Goal: Task Accomplishment & Management: Use online tool/utility

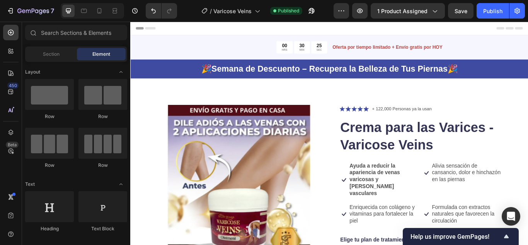
scroll to position [116, 0]
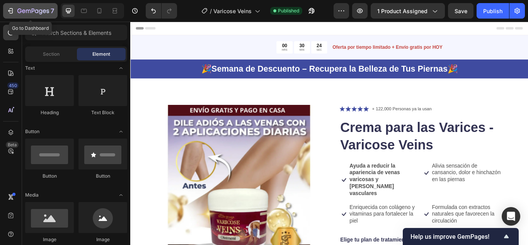
click at [39, 14] on icon "button" at bounding box center [40, 11] width 3 height 5
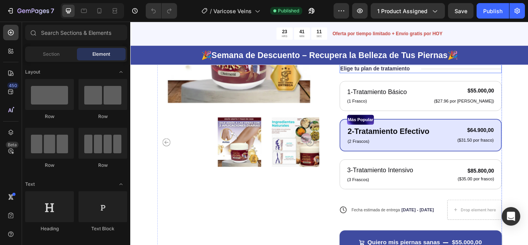
scroll to position [193, 0]
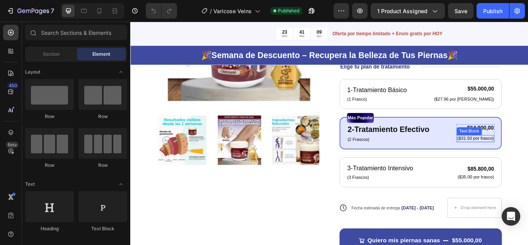
click at [523, 157] on p "($31.50 por frasco)" at bounding box center [532, 158] width 43 height 7
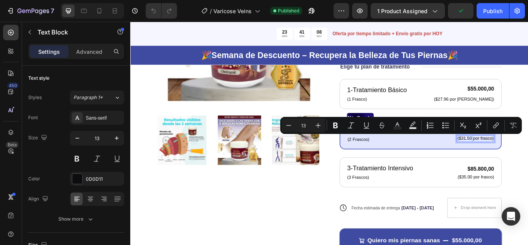
click at [522, 158] on p "($31.50 por frasco)" at bounding box center [532, 158] width 43 height 7
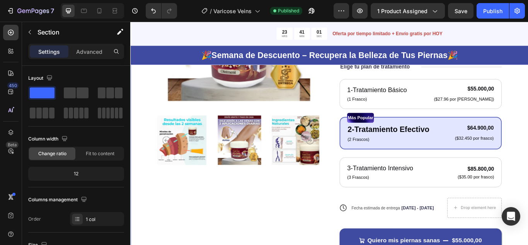
click at [528, 136] on div "Product Images Icon Icon Icon Icon Icon Icon List + 122,000 Personas ya la usan…" at bounding box center [362, 118] width 464 height 448
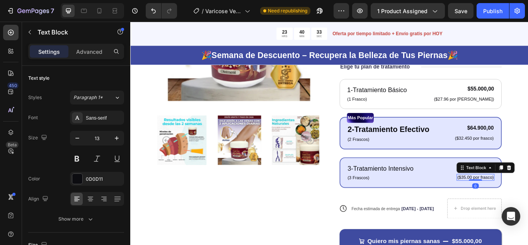
click at [523, 203] on p "($35.00 por frasco)" at bounding box center [532, 203] width 43 height 7
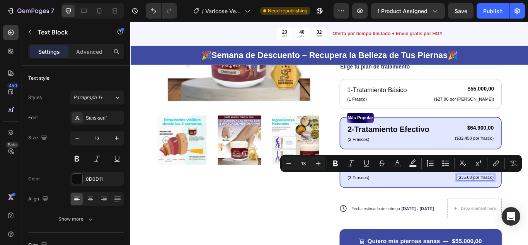
click at [522, 202] on p "($35.00 por frasco)" at bounding box center [532, 203] width 43 height 7
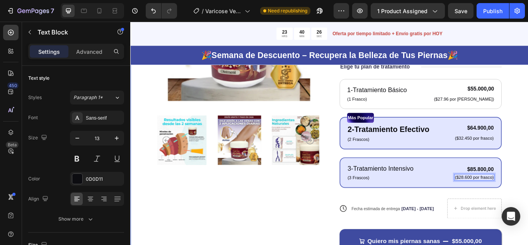
click at [528, 171] on div "Product Images Icon Icon Icon Icon Icon Icon List + 122,000 Personas ya la usan…" at bounding box center [362, 118] width 464 height 448
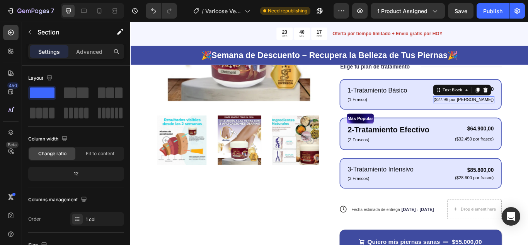
click at [528, 112] on p "($27.96 por Frasco)" at bounding box center [519, 112] width 70 height 7
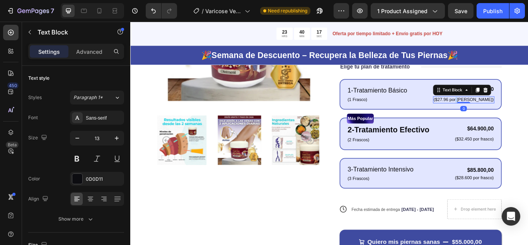
click at [528, 112] on p "($27.96 por Frasco)" at bounding box center [519, 112] width 70 height 7
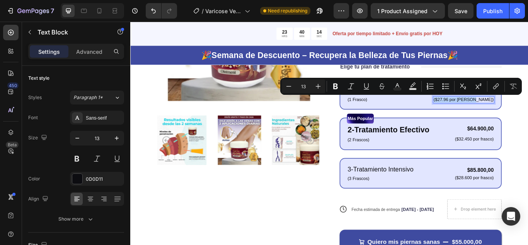
click at [516, 112] on p "($27.96 por Frasco)" at bounding box center [519, 112] width 70 height 7
click at [520, 113] on p "($27.96 por Frasco)" at bounding box center [519, 112] width 70 height 7
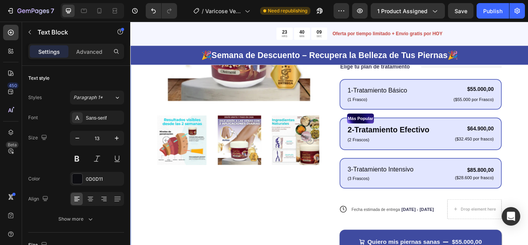
click at [528, 97] on div "Product Images Icon Icon Icon Icon Icon Icon List + 122,000 Personas ya la usan…" at bounding box center [362, 118] width 464 height 449
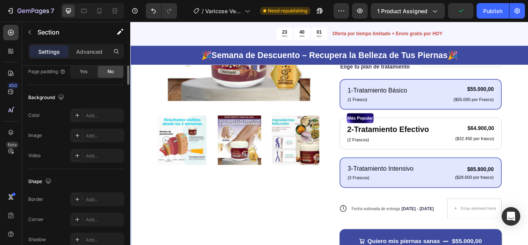
scroll to position [0, 0]
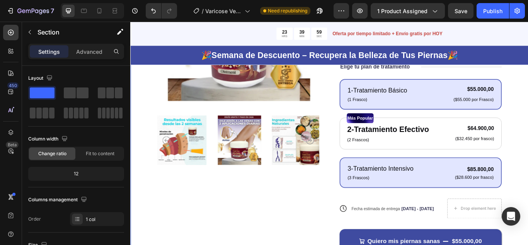
click at [528, 118] on div "Product Images Icon Icon Icon Icon Icon Icon List + 122,000 Personas ya la usan…" at bounding box center [362, 118] width 464 height 448
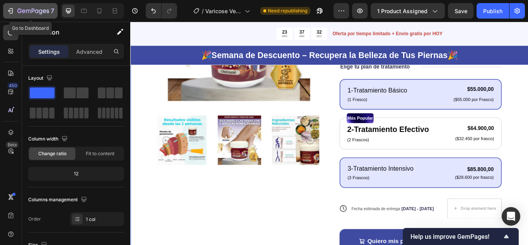
click at [39, 11] on icon "button" at bounding box center [40, 11] width 3 height 5
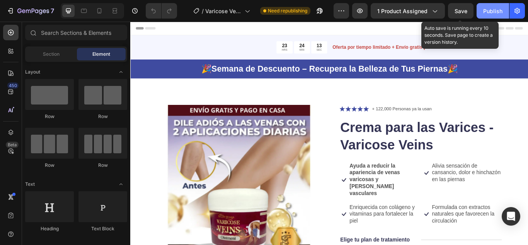
drag, startPoint x: 462, startPoint y: 10, endPoint x: 491, endPoint y: 13, distance: 28.3
click at [465, 10] on span "Save" at bounding box center [461, 11] width 13 height 7
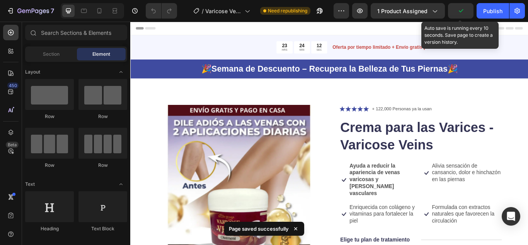
drag, startPoint x: 491, startPoint y: 13, endPoint x: 473, endPoint y: 21, distance: 19.2
click at [490, 13] on div "Publish" at bounding box center [492, 11] width 19 height 8
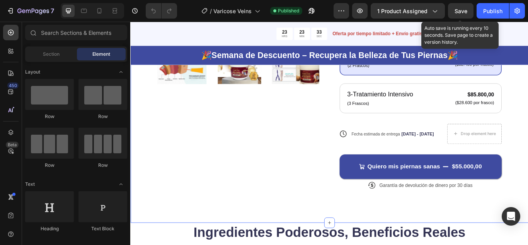
scroll to position [309, 0]
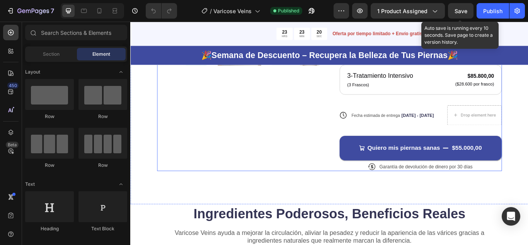
click at [482, 142] on div "Quiero mis piernas sanas $55.000,00 Add to Cart" at bounding box center [468, 162] width 189 height 41
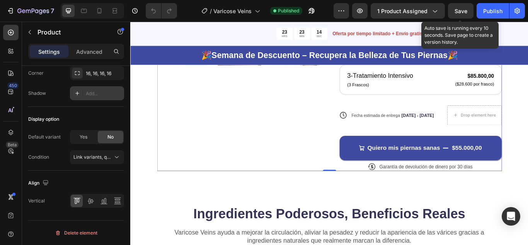
scroll to position [0, 0]
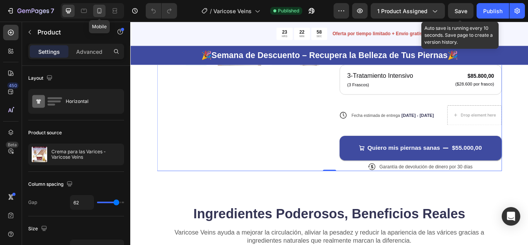
click at [104, 15] on div at bounding box center [99, 11] width 12 height 12
type input "0"
type input "100%"
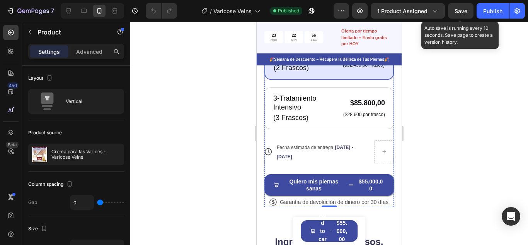
scroll to position [465, 0]
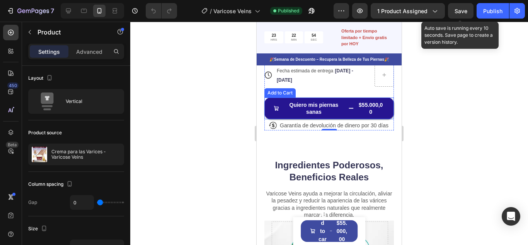
click at [278, 110] on span "&nbsp;<strong>Quiero mis piernas sanas</strong>" at bounding box center [276, 108] width 5 height 14
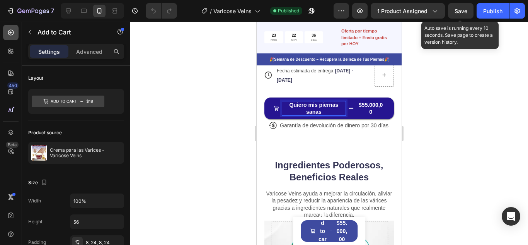
click at [13, 34] on icon at bounding box center [11, 33] width 8 height 8
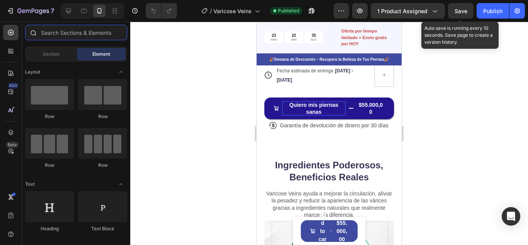
click at [59, 35] on input "text" at bounding box center [76, 32] width 102 height 15
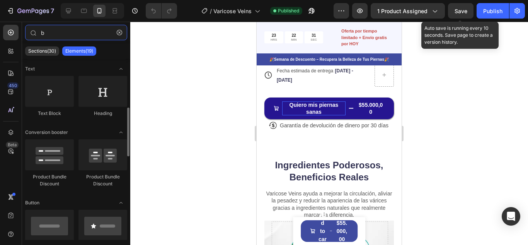
scroll to position [77, 0]
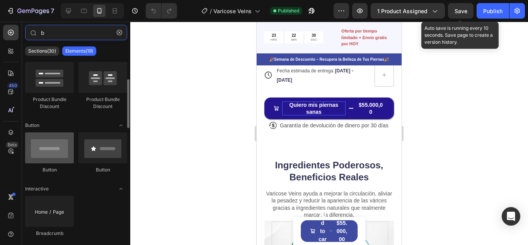
type input "b"
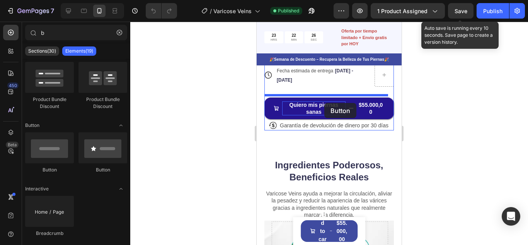
drag, startPoint x: 300, startPoint y: 177, endPoint x: 324, endPoint y: 103, distance: 78.5
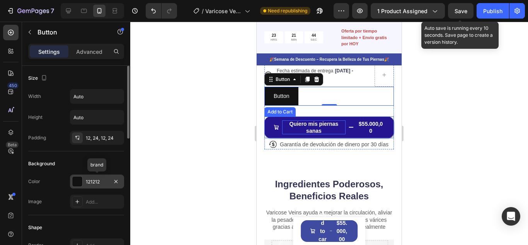
click at [77, 183] on div at bounding box center [77, 181] width 10 height 10
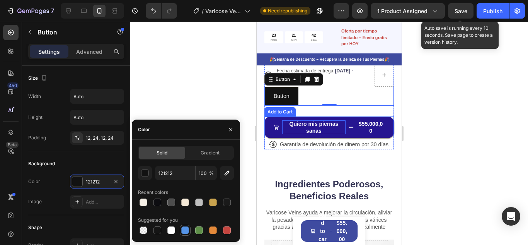
click at [186, 233] on div at bounding box center [185, 230] width 8 height 8
type input "5594E7"
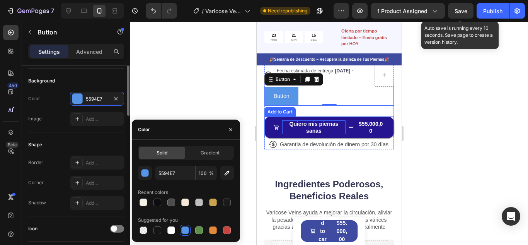
scroll to position [0, 0]
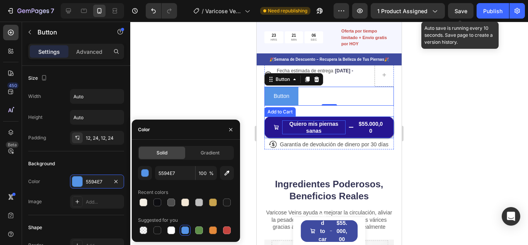
click at [313, 134] on strong "Quiero mis piernas sanas" at bounding box center [314, 127] width 49 height 13
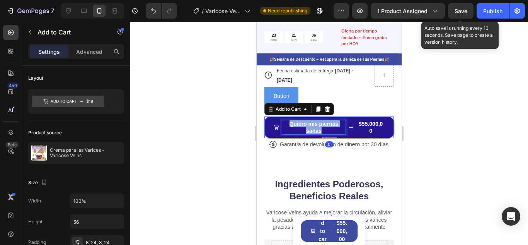
click at [312, 134] on strong "Quiero mis piernas sanas" at bounding box center [314, 127] width 49 height 13
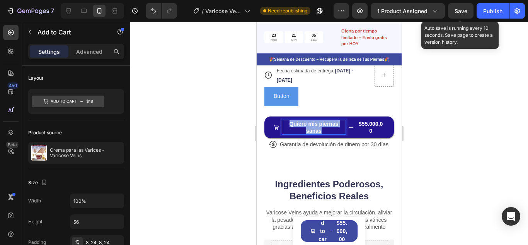
copy strong "Quiero mis piernas sanas"
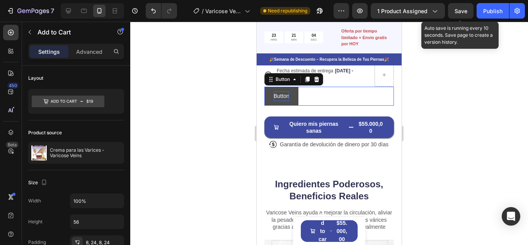
click at [280, 101] on p "Button" at bounding box center [281, 96] width 15 height 10
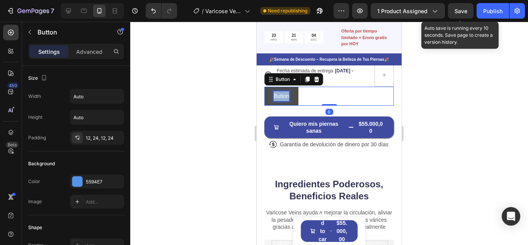
click at [280, 101] on p "Button" at bounding box center [281, 96] width 15 height 10
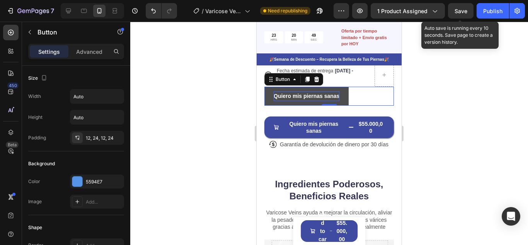
click at [329, 97] on button "Quiero mis piernas sanas" at bounding box center [306, 96] width 84 height 19
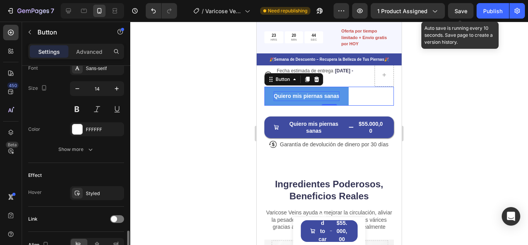
scroll to position [348, 0]
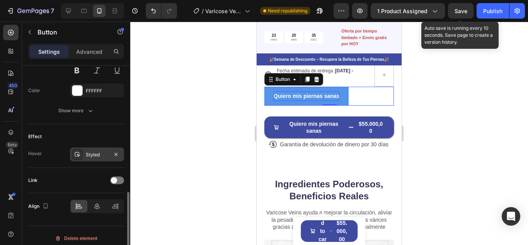
click at [97, 154] on div "Styled" at bounding box center [97, 154] width 22 height 7
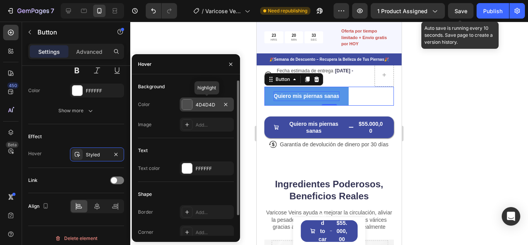
click at [187, 105] on div at bounding box center [187, 104] width 10 height 10
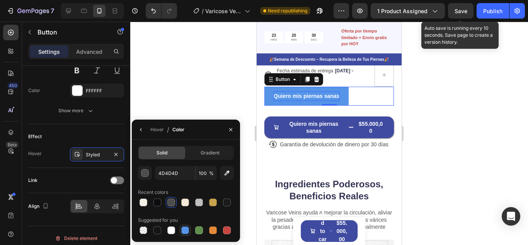
click at [186, 231] on div at bounding box center [185, 230] width 8 height 8
type input "5594E7"
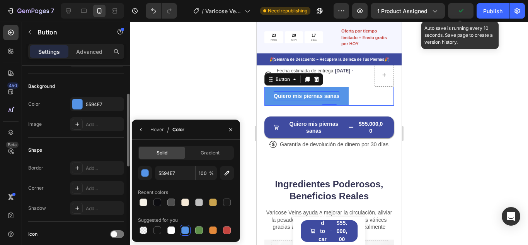
scroll to position [0, 0]
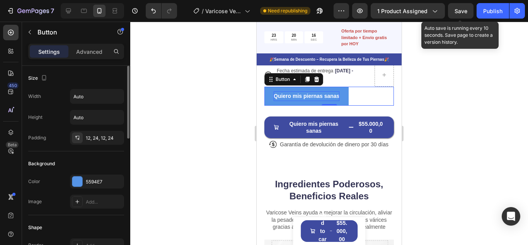
click at [74, 80] on div "Size" at bounding box center [76, 78] width 96 height 12
click at [93, 99] on input "Auto" at bounding box center [96, 96] width 53 height 14
click at [118, 96] on icon "button" at bounding box center [116, 96] width 3 height 2
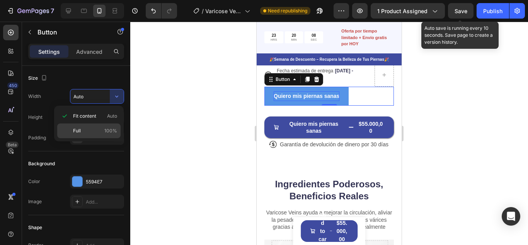
click at [87, 131] on p "Full 100%" at bounding box center [95, 130] width 44 height 7
type input "100%"
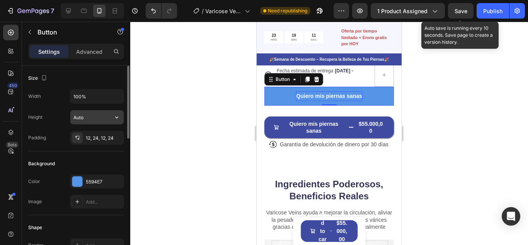
click at [94, 115] on input "Auto" at bounding box center [96, 117] width 53 height 14
drag, startPoint x: 123, startPoint y: 115, endPoint x: 115, endPoint y: 116, distance: 8.2
click at [116, 116] on icon "button" at bounding box center [117, 117] width 8 height 8
click at [56, 119] on div "Height Auto" at bounding box center [76, 117] width 96 height 15
click at [98, 97] on input "100%" at bounding box center [96, 96] width 53 height 14
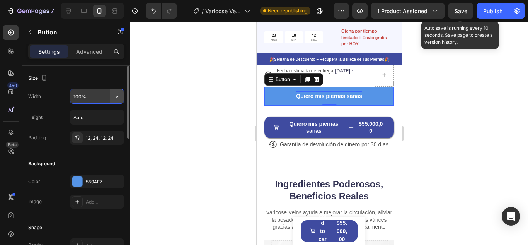
click at [116, 96] on icon "button" at bounding box center [116, 96] width 3 height 2
click at [95, 138] on div "12, 24, 12, 24" at bounding box center [97, 138] width 22 height 7
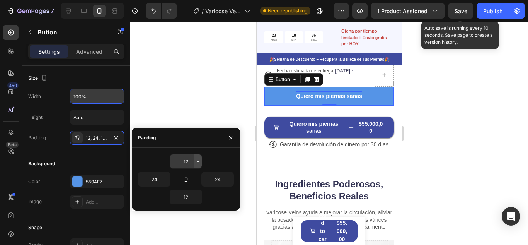
click at [196, 160] on icon "button" at bounding box center [198, 161] width 6 height 6
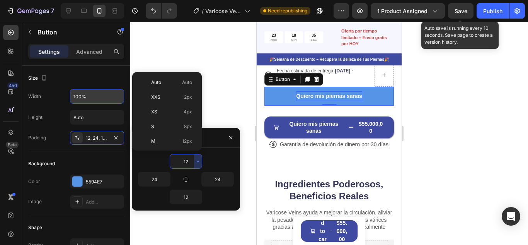
click at [214, 155] on div "12" at bounding box center [186, 161] width 96 height 15
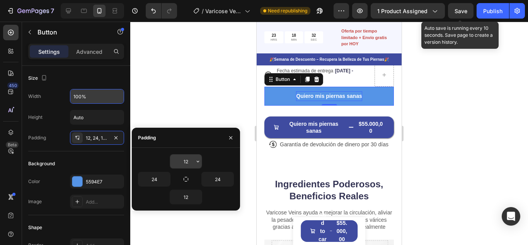
click at [184, 161] on input "12" at bounding box center [186, 161] width 32 height 14
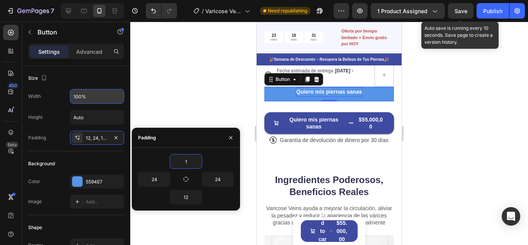
type input "10"
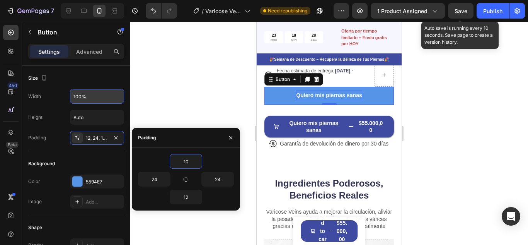
type input "Auto"
type input "12"
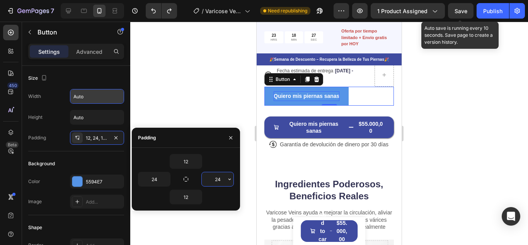
click at [217, 180] on input "24" at bounding box center [218, 179] width 32 height 14
type input "20"
click at [203, 102] on div at bounding box center [329, 133] width 398 height 223
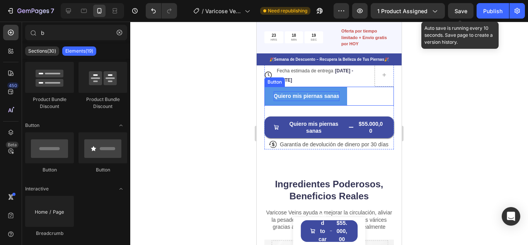
click at [339, 97] on button "Quiero mis piernas sanas" at bounding box center [305, 96] width 83 height 19
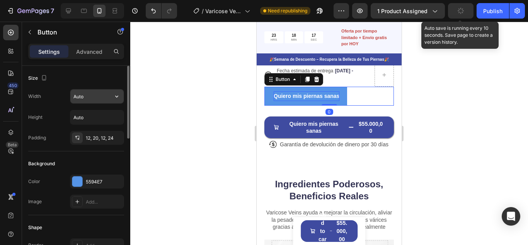
click at [87, 93] on input "Auto" at bounding box center [96, 96] width 53 height 14
click at [117, 94] on icon "button" at bounding box center [117, 96] width 8 height 8
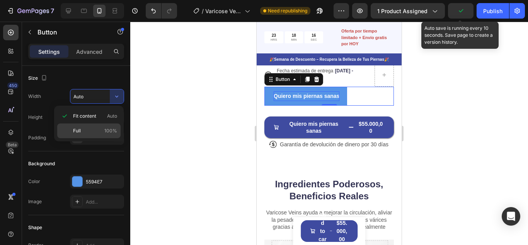
click at [79, 129] on span "Full" at bounding box center [77, 130] width 8 height 7
type input "100%"
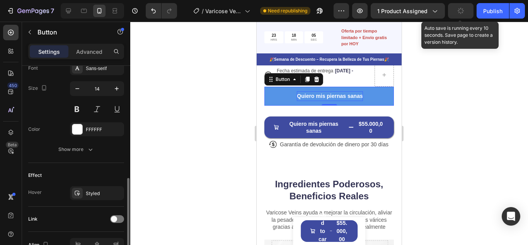
scroll to position [348, 0]
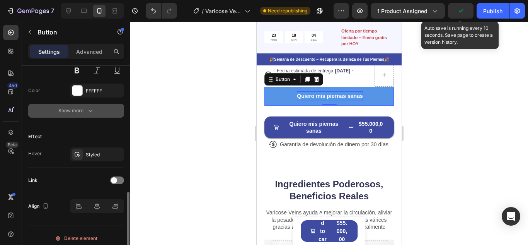
click at [85, 111] on div "Show more" at bounding box center [76, 111] width 36 height 8
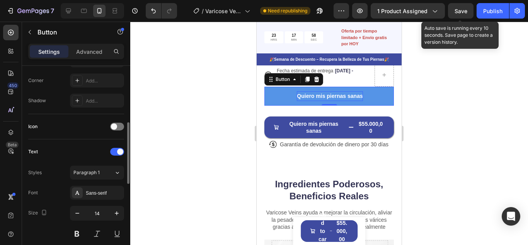
scroll to position [146, 0]
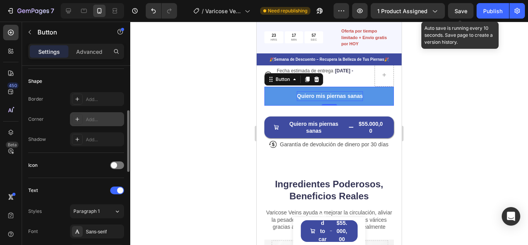
click at [96, 116] on div "Add..." at bounding box center [104, 119] width 36 height 7
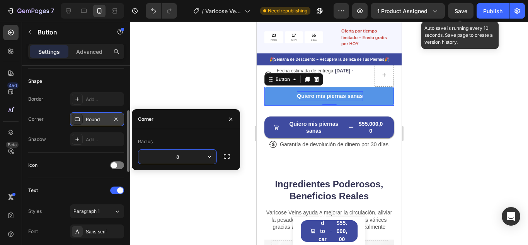
click at [186, 156] on input "8" at bounding box center [177, 157] width 78 height 14
drag, startPoint x: 181, startPoint y: 155, endPoint x: 170, endPoint y: 155, distance: 10.8
click at [170, 155] on input "8" at bounding box center [177, 157] width 78 height 14
type input "2"
type input "3"
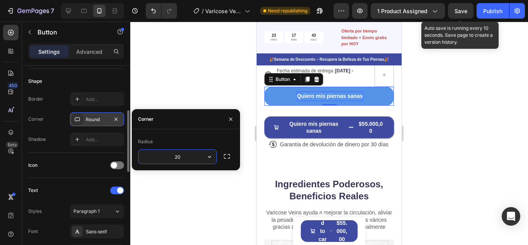
type input "2"
type input "1"
type input "20"
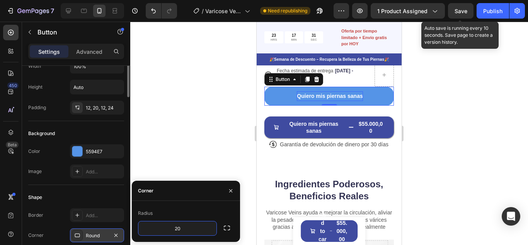
scroll to position [0, 0]
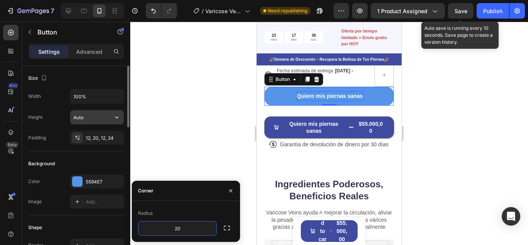
click at [97, 115] on input "Auto" at bounding box center [96, 117] width 53 height 14
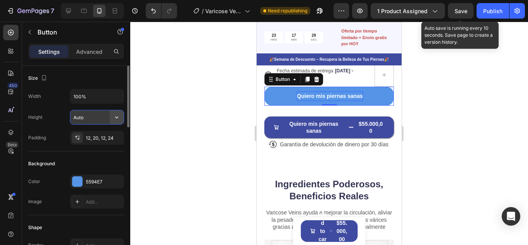
click at [114, 116] on icon "button" at bounding box center [117, 117] width 8 height 8
click at [59, 107] on div "Width 100% Height Auto Padding 12, 20, 12, 24" at bounding box center [76, 117] width 96 height 56
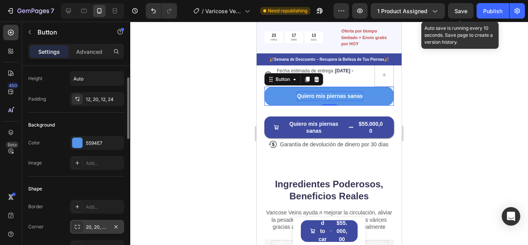
scroll to position [116, 0]
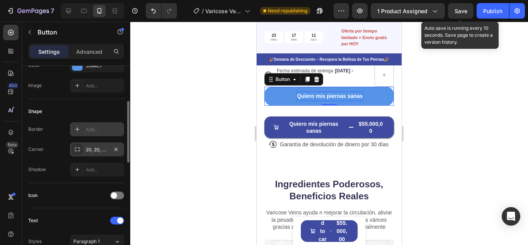
click at [97, 131] on div "Add..." at bounding box center [104, 129] width 36 height 7
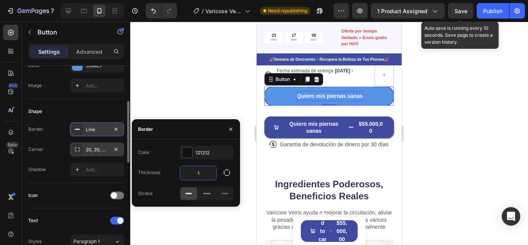
click at [205, 174] on input "1" at bounding box center [198, 173] width 36 height 14
type input "2"
type input "0"
click at [198, 131] on div "Border" at bounding box center [186, 129] width 108 height 20
click at [226, 173] on icon "button" at bounding box center [227, 173] width 8 height 8
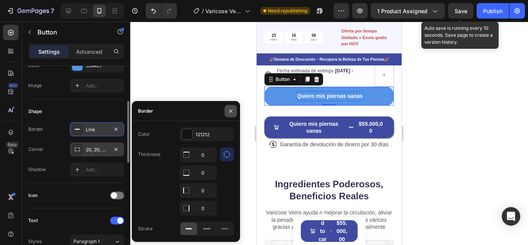
click at [232, 112] on icon "button" at bounding box center [230, 110] width 3 height 3
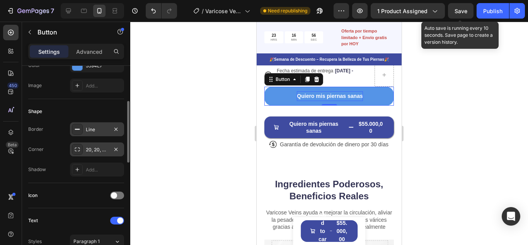
click at [105, 130] on div "Line" at bounding box center [97, 129] width 22 height 7
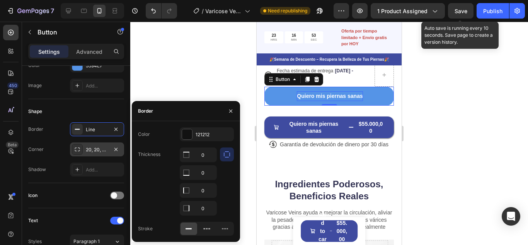
click at [229, 153] on icon "button" at bounding box center [227, 154] width 8 height 8
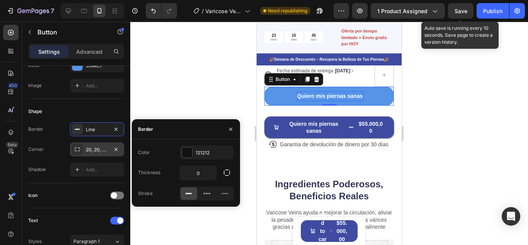
click at [95, 150] on div "20, 20, 20, 20" at bounding box center [97, 149] width 22 height 7
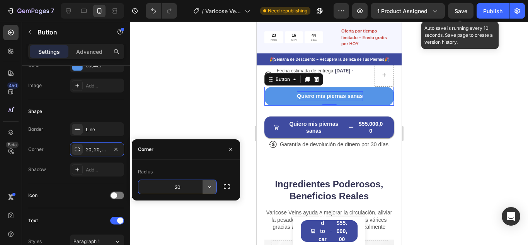
click at [213, 187] on icon "button" at bounding box center [210, 187] width 8 height 8
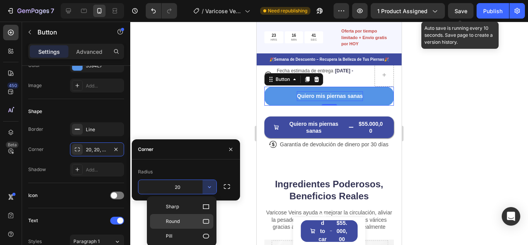
click at [208, 223] on icon at bounding box center [206, 221] width 6 height 5
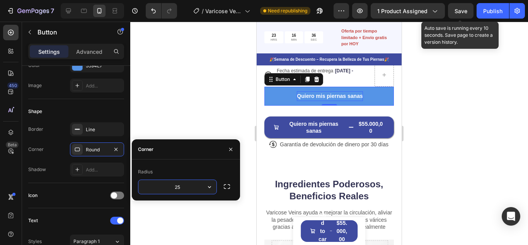
type input "2"
type input "3"
click at [212, 189] on icon "button" at bounding box center [210, 187] width 8 height 8
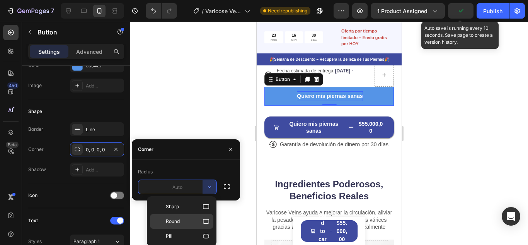
click at [178, 222] on span "Round" at bounding box center [173, 221] width 14 height 7
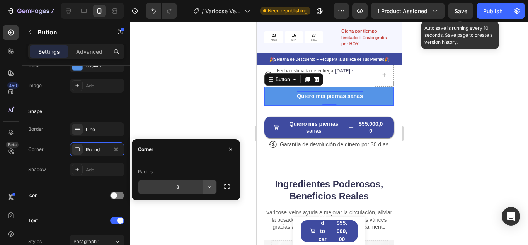
click at [208, 186] on icon "button" at bounding box center [209, 187] width 3 height 2
click at [176, 189] on input "8" at bounding box center [177, 187] width 78 height 14
type input "5"
type input "2"
click at [225, 188] on icon "button" at bounding box center [227, 186] width 8 height 8
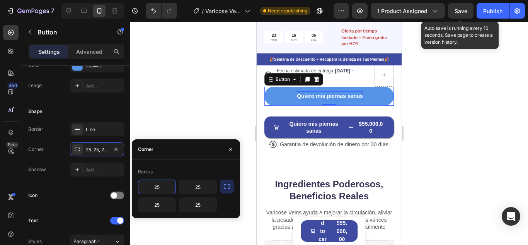
click at [167, 189] on input "25" at bounding box center [156, 187] width 37 height 14
type input "1"
type input "30"
click at [206, 190] on input "25" at bounding box center [197, 187] width 37 height 14
type input "30"
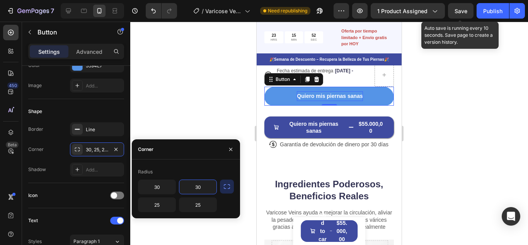
click at [224, 184] on icon "button" at bounding box center [227, 186] width 8 height 8
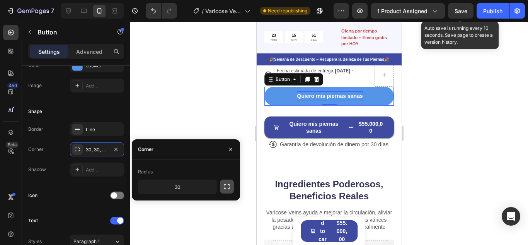
click at [222, 182] on button "button" at bounding box center [227, 186] width 14 height 14
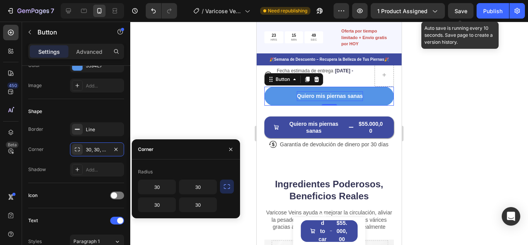
click at [225, 183] on icon "button" at bounding box center [227, 186] width 8 height 8
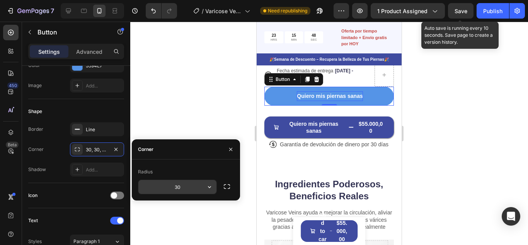
click at [197, 191] on input "30" at bounding box center [177, 187] width 78 height 14
click at [207, 186] on icon "button" at bounding box center [210, 187] width 8 height 8
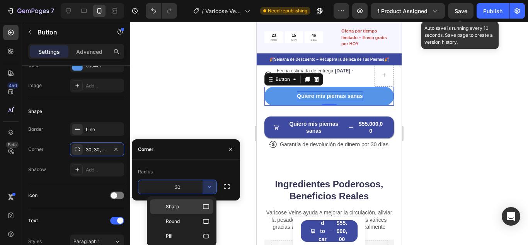
click at [205, 210] on icon at bounding box center [206, 207] width 8 height 8
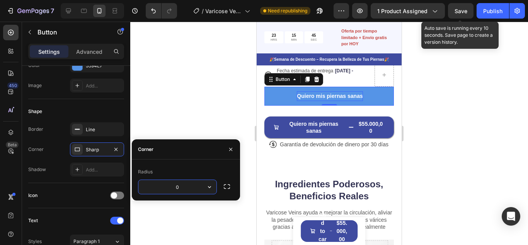
click at [191, 190] on input "0" at bounding box center [177, 187] width 78 height 14
type input "1"
click at [98, 169] on div "Add..." at bounding box center [104, 169] width 36 height 7
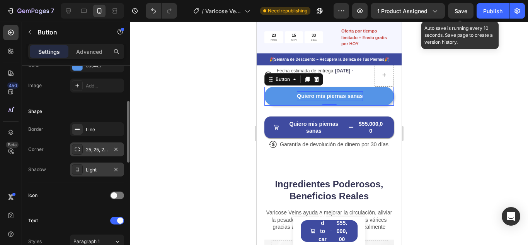
click at [101, 149] on div "25, 25, 25, 25" at bounding box center [97, 149] width 22 height 7
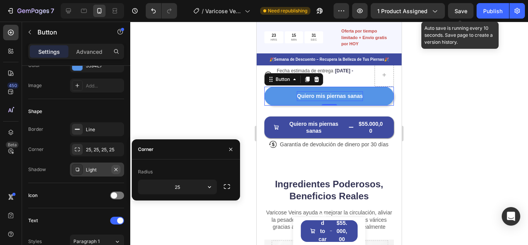
click at [116, 170] on icon "button" at bounding box center [116, 169] width 6 height 6
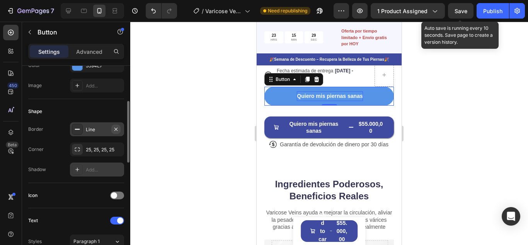
click at [117, 128] on icon "button" at bounding box center [115, 128] width 3 height 3
click at [94, 150] on div "25, 25, 25, 25" at bounding box center [97, 149] width 22 height 7
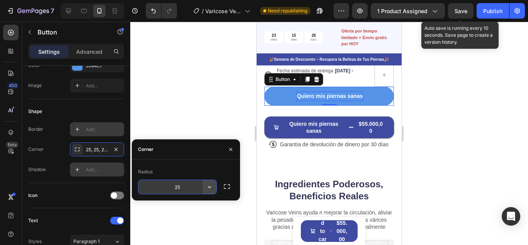
click at [213, 188] on icon "button" at bounding box center [210, 187] width 8 height 8
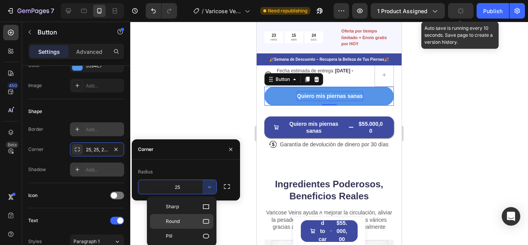
click at [192, 222] on p "Round" at bounding box center [188, 221] width 44 height 8
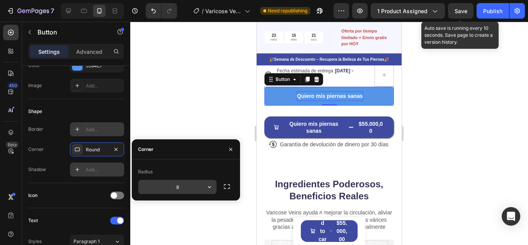
click at [179, 188] on input "8" at bounding box center [177, 187] width 78 height 14
type input "15"
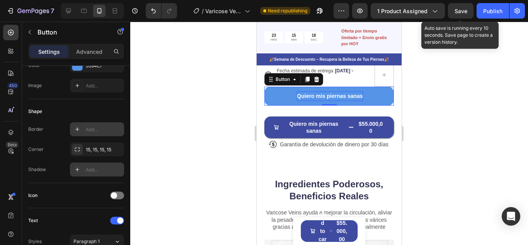
click at [457, 118] on div at bounding box center [329, 133] width 398 height 223
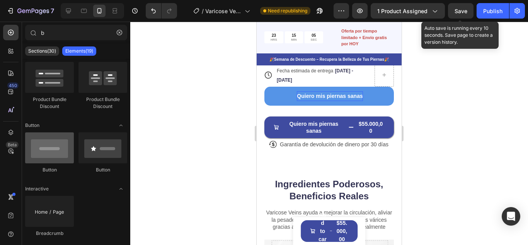
scroll to position [0, 0]
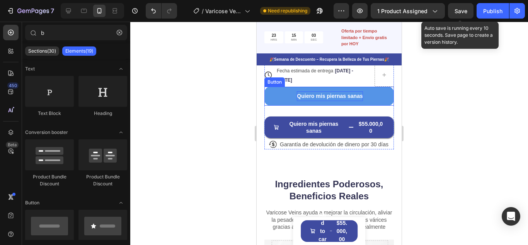
click at [280, 106] on button "Quiero mis piernas sanas" at bounding box center [329, 96] width 130 height 19
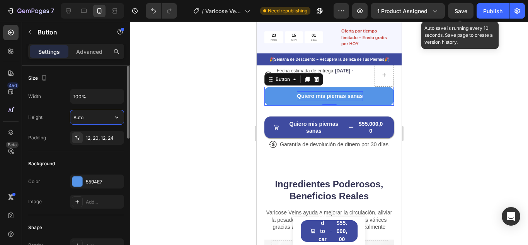
click at [87, 118] on input "Auto" at bounding box center [96, 117] width 53 height 14
type input "50"
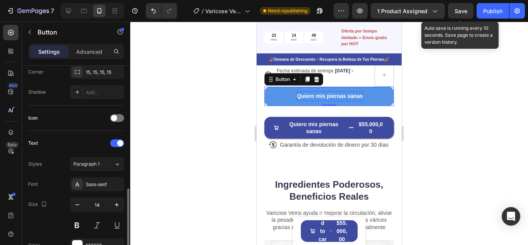
scroll to position [232, 0]
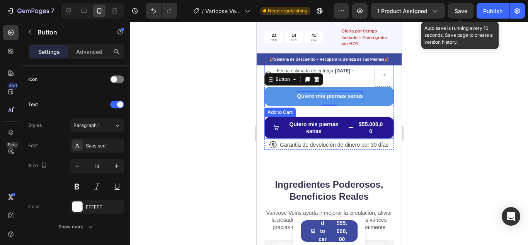
click at [277, 129] on button "Quiero mis piernas sanas $55.000,00" at bounding box center [329, 128] width 130 height 22
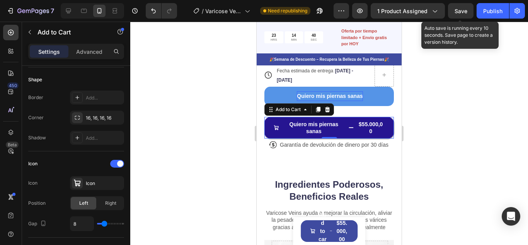
scroll to position [0, 0]
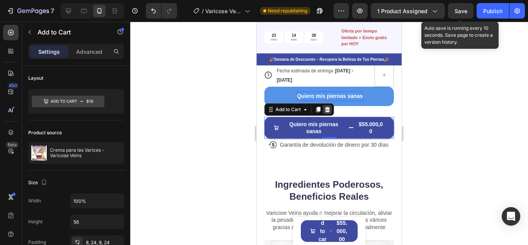
click at [329, 112] on icon at bounding box center [327, 109] width 5 height 5
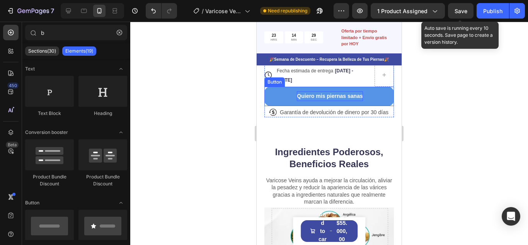
click at [333, 99] on strong "Quiero mis piernas sanas" at bounding box center [330, 96] width 66 height 6
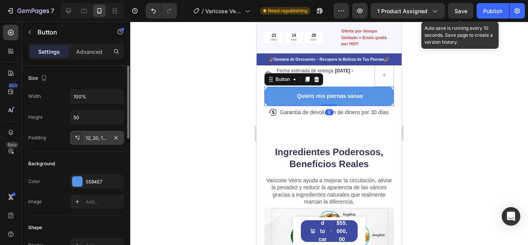
scroll to position [232, 0]
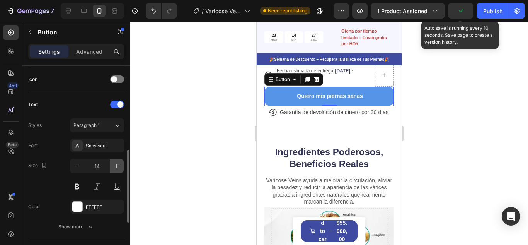
click at [116, 167] on icon "button" at bounding box center [117, 166] width 8 height 8
type input "18"
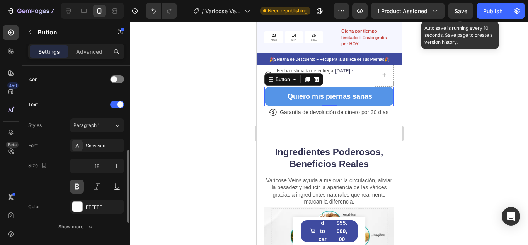
click at [77, 184] on button at bounding box center [77, 186] width 14 height 14
click at [449, 113] on div at bounding box center [329, 133] width 398 height 223
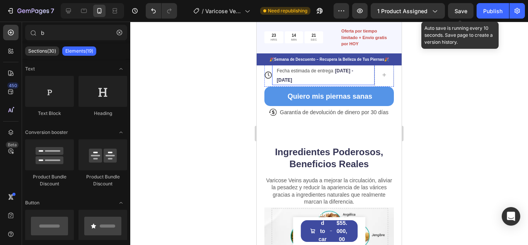
click at [316, 73] on span "Fecha estimada de entrega" at bounding box center [305, 70] width 56 height 5
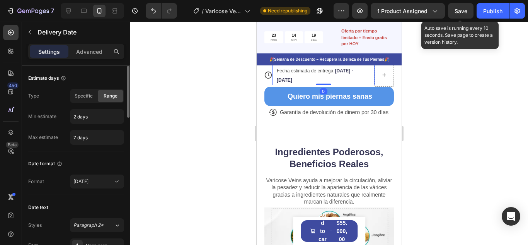
scroll to position [116, 0]
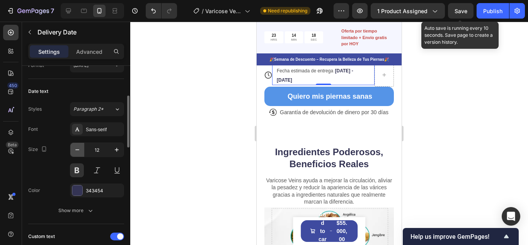
click at [77, 150] on icon "button" at bounding box center [77, 150] width 8 height 8
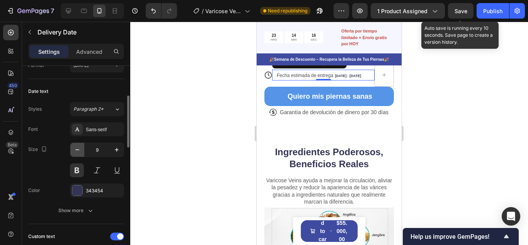
click at [77, 150] on icon "button" at bounding box center [77, 150] width 8 height 8
click at [118, 148] on icon "button" at bounding box center [117, 150] width 8 height 8
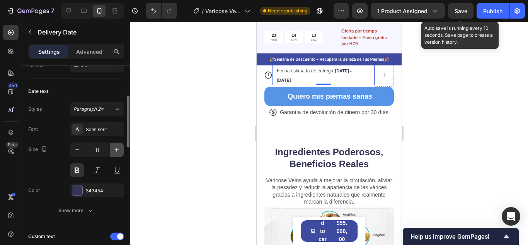
click at [118, 148] on icon "button" at bounding box center [117, 150] width 8 height 8
type input "12"
click at [311, 73] on span "Fecha estimada de entrega" at bounding box center [305, 70] width 56 height 5
click at [448, 84] on div at bounding box center [329, 133] width 398 height 223
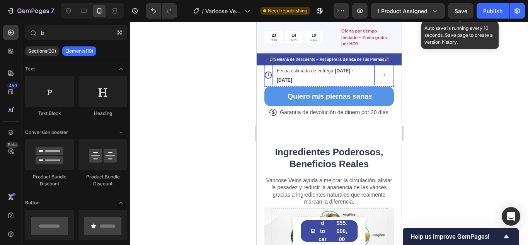
click at [305, 73] on span "Fecha estimada de entrega" at bounding box center [305, 70] width 56 height 5
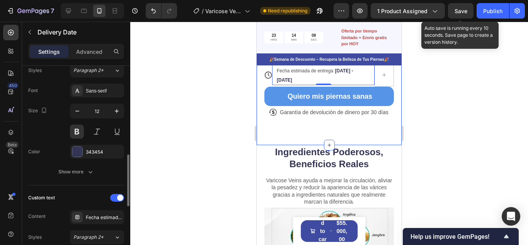
scroll to position [193, 0]
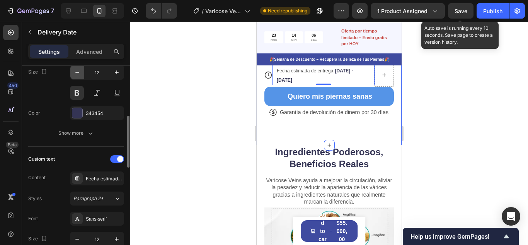
click at [79, 70] on icon "button" at bounding box center [77, 72] width 8 height 8
click at [117, 73] on icon "button" at bounding box center [117, 72] width 4 height 4
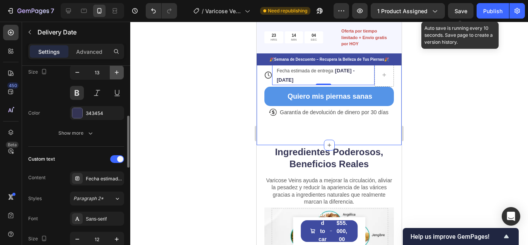
click at [117, 73] on icon "button" at bounding box center [117, 72] width 4 height 4
type input "14"
click at [446, 105] on div at bounding box center [329, 133] width 398 height 223
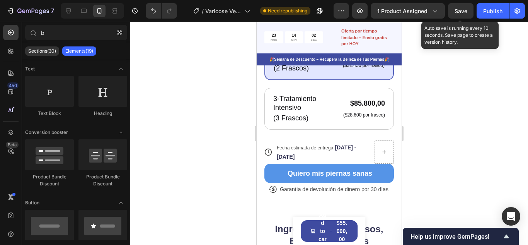
scroll to position [388, 0]
click at [301, 160] on div "Fecha estimada de entrega [DATE] - [DATE]" at bounding box center [320, 152] width 88 height 20
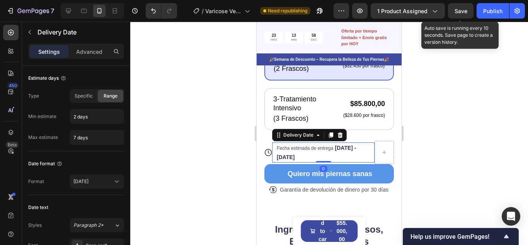
click at [313, 151] on span "Fecha estimada de entrega" at bounding box center [305, 147] width 56 height 5
click at [314, 151] on span "Fecha estimada de entrega" at bounding box center [305, 147] width 56 height 5
click at [310, 151] on span "Fecha estimada de entrega" at bounding box center [305, 147] width 56 height 5
click at [308, 151] on span "Fecha estimada de entrega" at bounding box center [305, 147] width 56 height 5
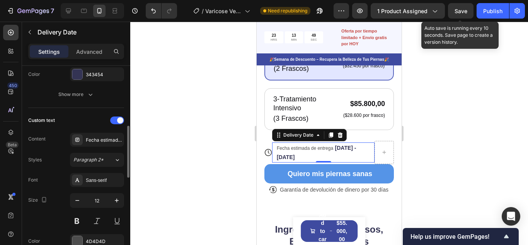
scroll to position [0, 0]
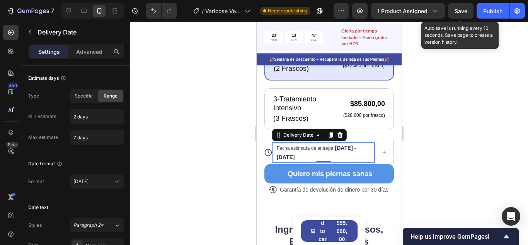
click at [288, 151] on span "Fecha estimada de entrega" at bounding box center [305, 147] width 56 height 5
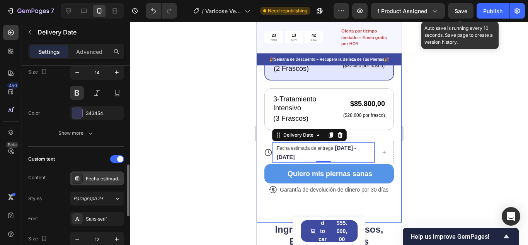
scroll to position [232, 0]
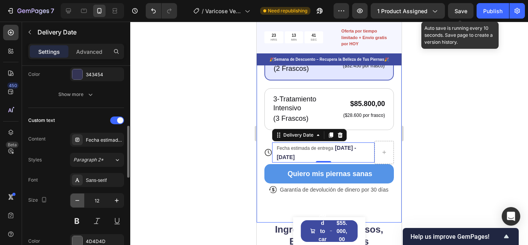
click at [76, 199] on icon "button" at bounding box center [77, 200] width 8 height 8
click at [117, 198] on icon "button" at bounding box center [117, 200] width 8 height 8
type input "11"
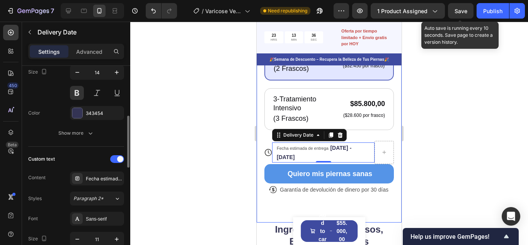
scroll to position [155, 0]
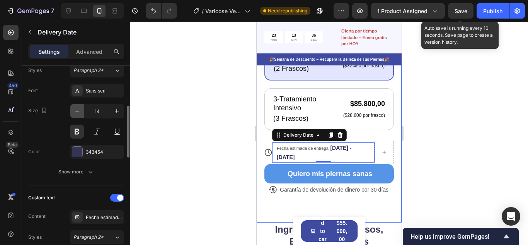
click at [78, 110] on icon "button" at bounding box center [77, 111] width 8 height 8
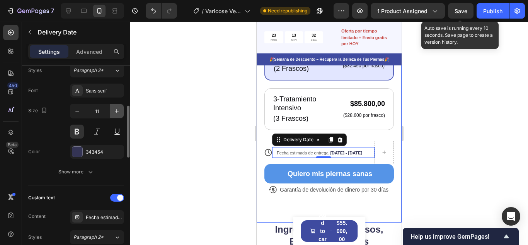
click at [117, 112] on icon "button" at bounding box center [117, 111] width 4 height 4
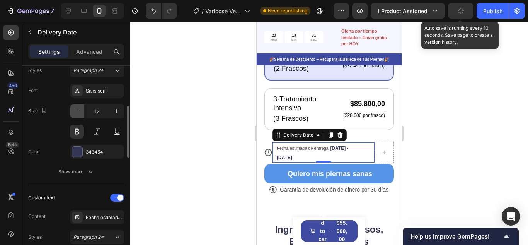
click at [79, 115] on button "button" at bounding box center [77, 111] width 14 height 14
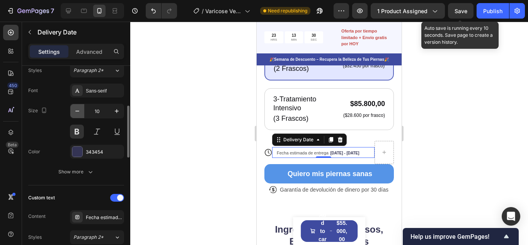
click at [79, 115] on button "button" at bounding box center [77, 111] width 14 height 14
type input "9"
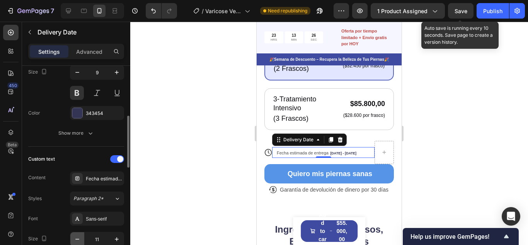
click at [79, 236] on icon "button" at bounding box center [77, 239] width 8 height 8
type input "10"
click at [77, 91] on button at bounding box center [77, 93] width 14 height 14
click at [76, 91] on button at bounding box center [77, 93] width 14 height 14
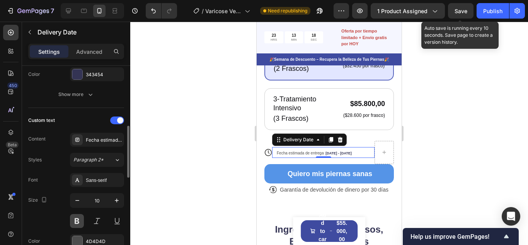
click at [78, 217] on button at bounding box center [77, 221] width 14 height 14
click at [468, 132] on div at bounding box center [329, 133] width 398 height 223
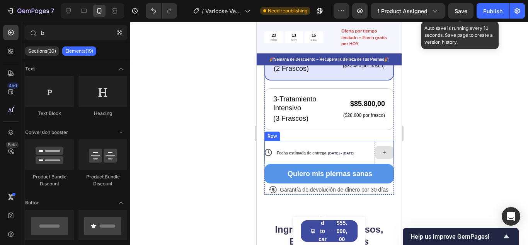
click at [383, 153] on div at bounding box center [384, 152] width 19 height 23
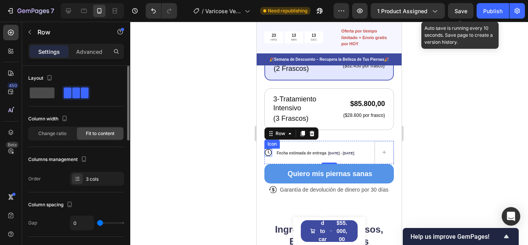
click at [39, 90] on span at bounding box center [42, 92] width 25 height 11
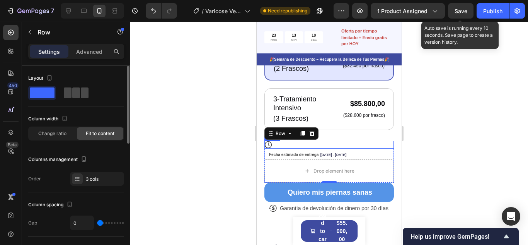
click at [69, 93] on span at bounding box center [68, 92] width 8 height 11
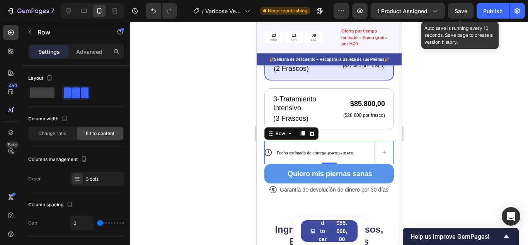
click at [451, 158] on div at bounding box center [329, 133] width 398 height 223
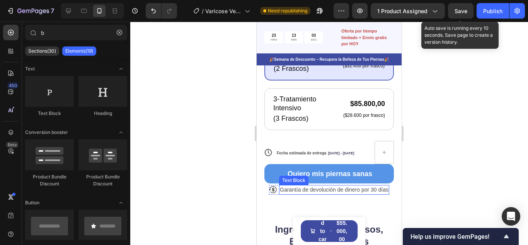
click at [331, 194] on p "Garantía de devolución de dinero por 30 días" at bounding box center [334, 190] width 109 height 8
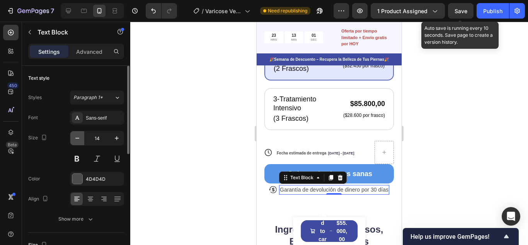
click at [75, 136] on icon "button" at bounding box center [77, 138] width 8 height 8
type input "11"
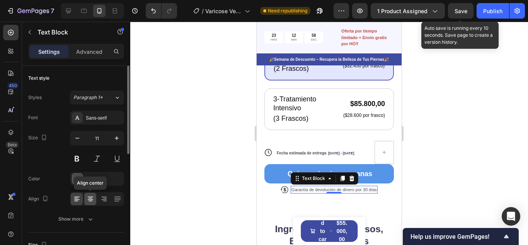
click at [90, 199] on icon at bounding box center [91, 199] width 8 height 8
click at [489, 152] on div at bounding box center [329, 133] width 398 height 223
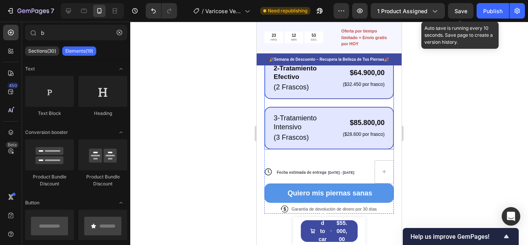
scroll to position [388, 0]
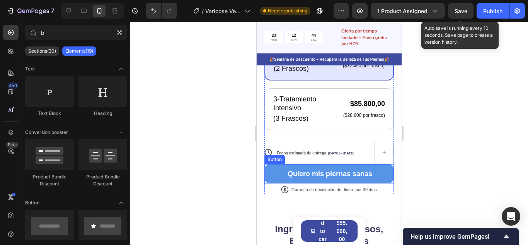
click at [272, 178] on button "Quiero mis piernas sanas" at bounding box center [329, 173] width 130 height 19
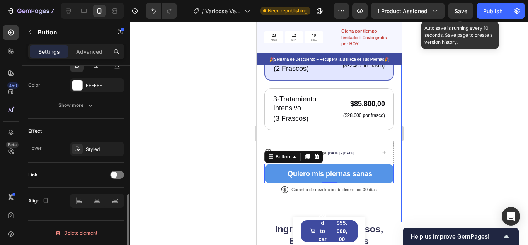
scroll to position [315, 0]
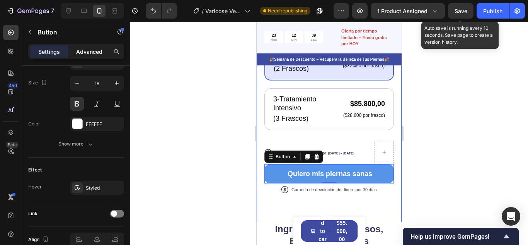
click at [88, 53] on p "Advanced" at bounding box center [89, 52] width 26 height 8
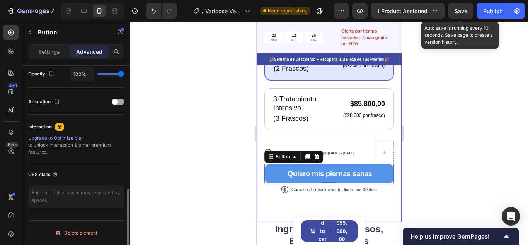
click at [117, 102] on span at bounding box center [114, 101] width 5 height 5
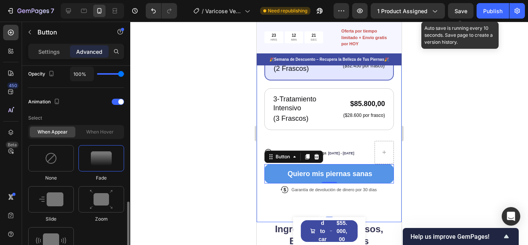
scroll to position [392, 0]
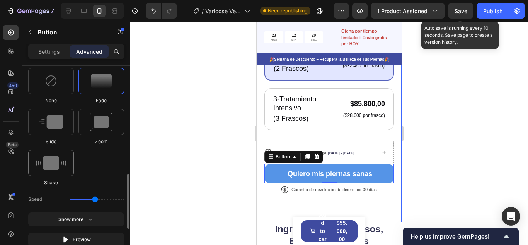
click at [52, 162] on img at bounding box center [51, 163] width 30 height 14
type input "0.7"
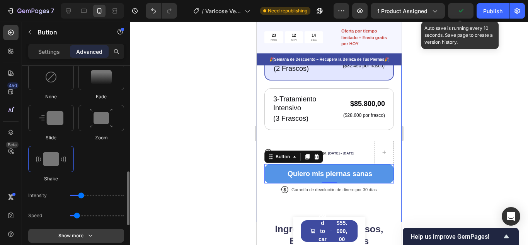
scroll to position [473, 0]
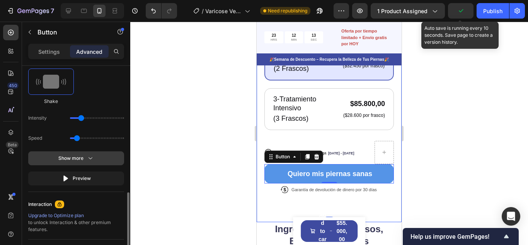
click at [92, 159] on icon "button" at bounding box center [91, 158] width 8 height 8
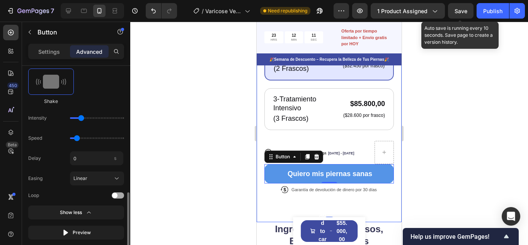
click at [117, 194] on span at bounding box center [114, 195] width 5 height 5
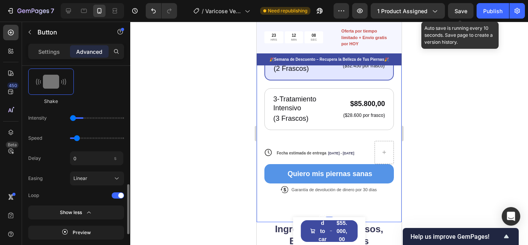
drag, startPoint x: 80, startPoint y: 118, endPoint x: 65, endPoint y: 119, distance: 15.1
type input "1"
click at [70, 119] on input "range" at bounding box center [97, 118] width 54 height 2
drag, startPoint x: 75, startPoint y: 138, endPoint x: 58, endPoint y: 138, distance: 17.4
type input "0.5"
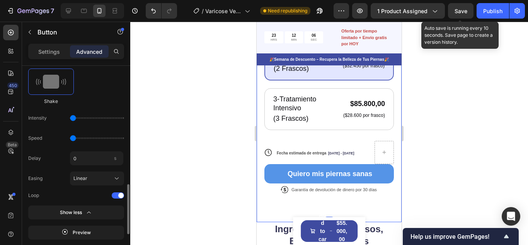
click at [70, 138] on input "range" at bounding box center [97, 138] width 54 height 2
click at [470, 10] on button "Save" at bounding box center [461, 10] width 26 height 15
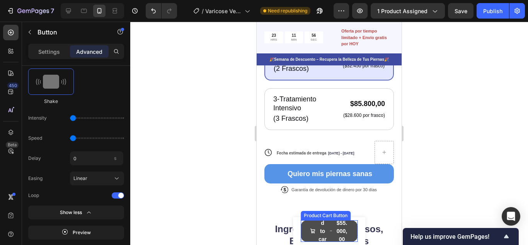
click at [306, 225] on button "Add to cart $55.000,00" at bounding box center [329, 231] width 57 height 22
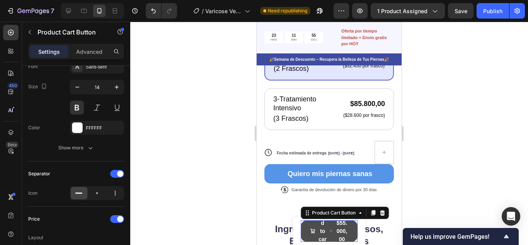
scroll to position [0, 0]
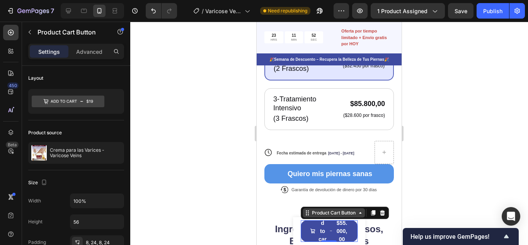
click at [339, 212] on div "Product Cart Button" at bounding box center [333, 212] width 47 height 7
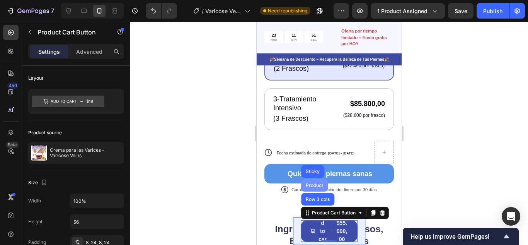
click at [315, 184] on div "Product" at bounding box center [314, 185] width 20 height 5
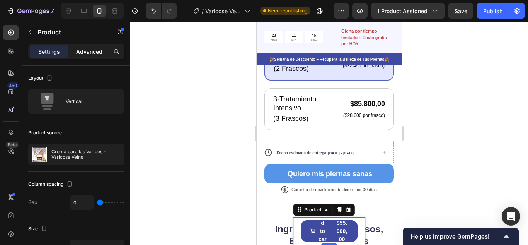
click at [85, 52] on p "Advanced" at bounding box center [89, 52] width 26 height 8
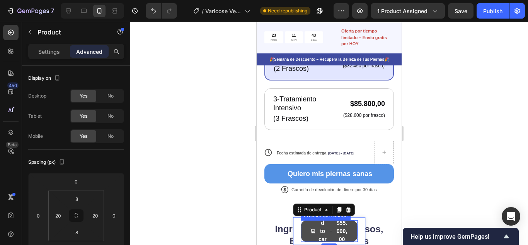
click at [310, 225] on span "Add to cart" at bounding box center [312, 231] width 5 height 41
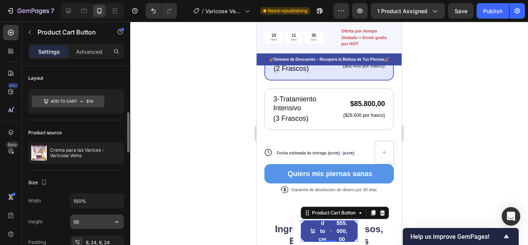
scroll to position [77, 0]
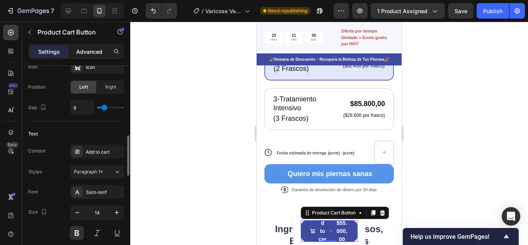
click at [95, 51] on p "Advanced" at bounding box center [89, 52] width 26 height 8
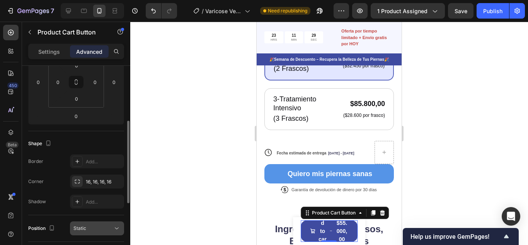
scroll to position [17, 0]
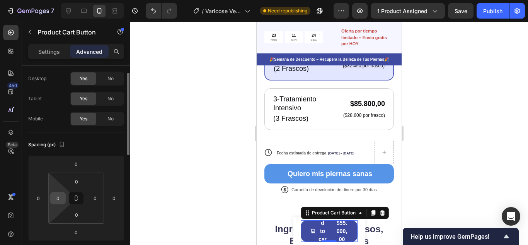
click at [59, 200] on input "0" at bounding box center [58, 198] width 12 height 12
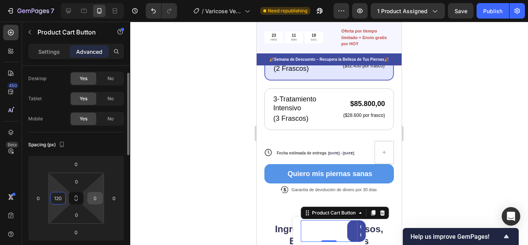
type input "120"
click at [95, 196] on input "0" at bounding box center [95, 198] width 12 height 12
type input "0"
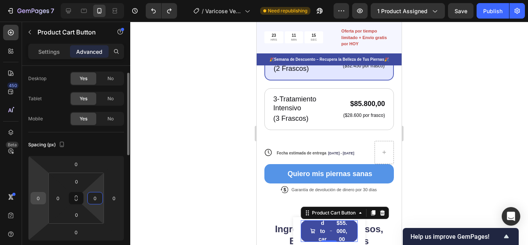
click at [37, 196] on input "0" at bounding box center [38, 198] width 12 height 12
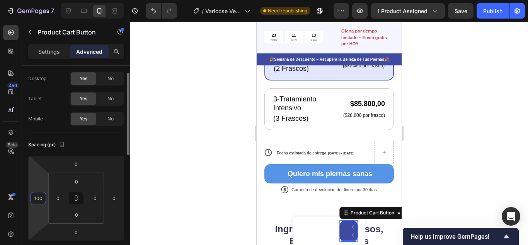
type input "0"
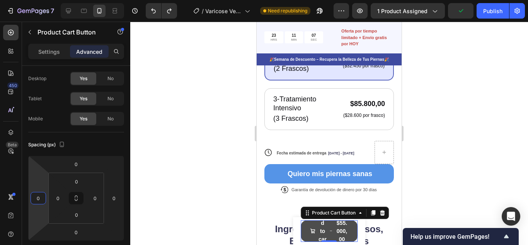
click at [305, 220] on button "Add to cart $55.000,00" at bounding box center [329, 231] width 57 height 22
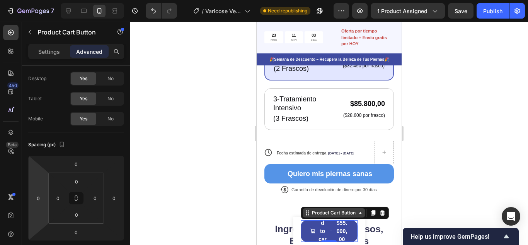
click at [339, 213] on div "Product Cart Button" at bounding box center [333, 212] width 47 height 7
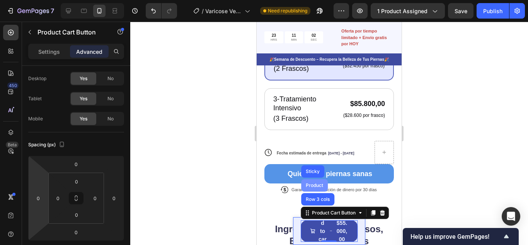
click at [314, 186] on div "Product" at bounding box center [314, 185] width 20 height 5
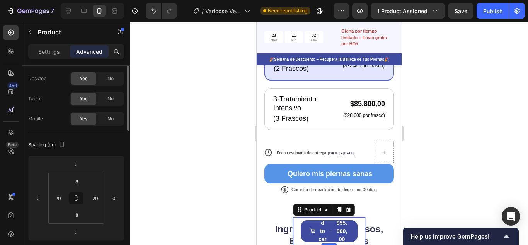
scroll to position [0, 0]
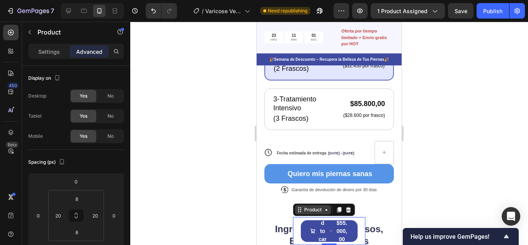
click at [317, 209] on div "Product" at bounding box center [313, 209] width 20 height 7
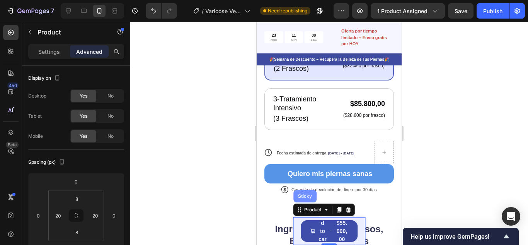
click at [306, 195] on div "Sticky" at bounding box center [305, 196] width 17 height 5
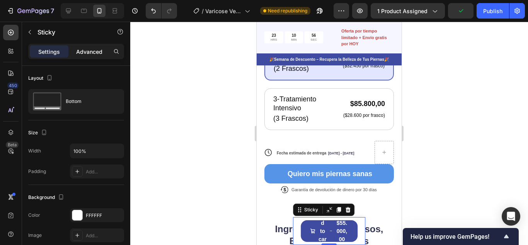
click at [90, 53] on p "Advanced" at bounding box center [89, 52] width 26 height 8
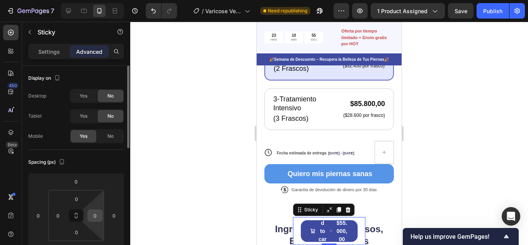
click at [97, 215] on input "0" at bounding box center [95, 216] width 12 height 12
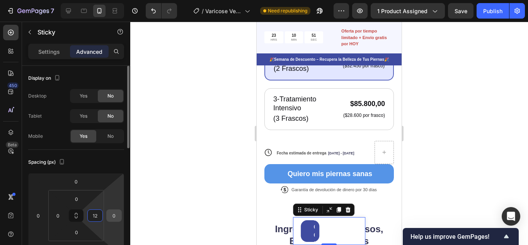
type input "1"
type input "0"
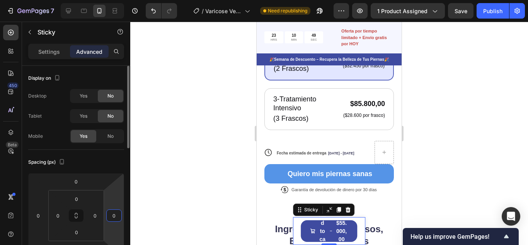
click at [116, 215] on input "0" at bounding box center [114, 216] width 12 height 12
type input "1"
click at [345, 210] on icon at bounding box center [347, 209] width 5 height 5
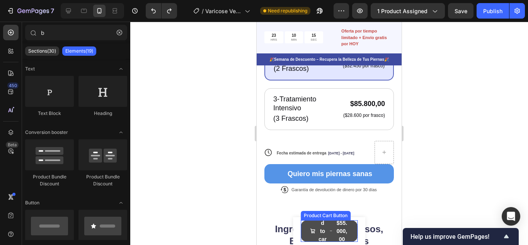
click at [331, 227] on button "Add to cart $55.000,00" at bounding box center [329, 231] width 57 height 22
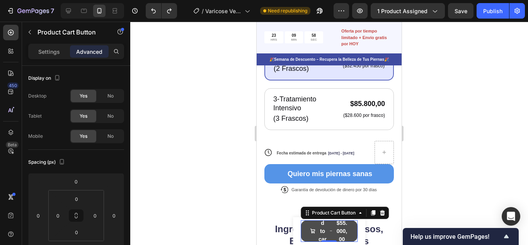
click at [331, 225] on button "Add to cart $55.000,00" at bounding box center [329, 231] width 57 height 22
click at [310, 224] on span "Add to cart" at bounding box center [312, 231] width 5 height 41
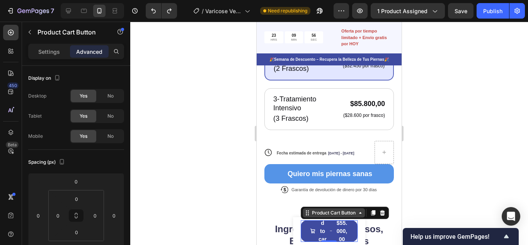
click at [347, 214] on div "Product Cart Button" at bounding box center [333, 212] width 47 height 7
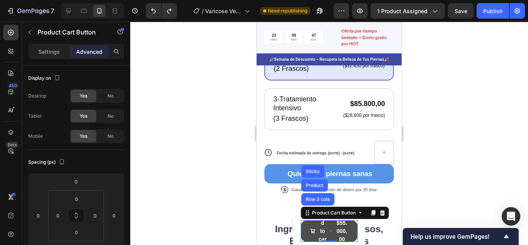
click at [310, 225] on span "Add to cart" at bounding box center [312, 231] width 5 height 41
click at [55, 51] on p "Settings" at bounding box center [49, 52] width 22 height 8
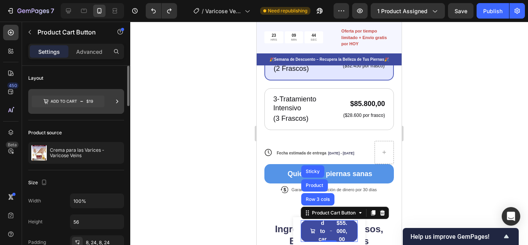
click at [118, 103] on icon at bounding box center [117, 101] width 8 height 8
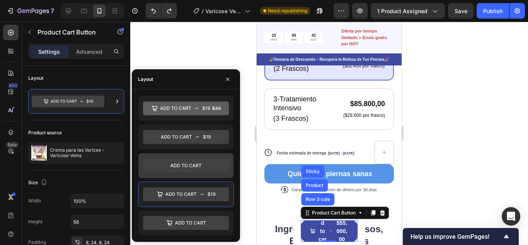
click at [187, 162] on icon at bounding box center [186, 165] width 86 height 14
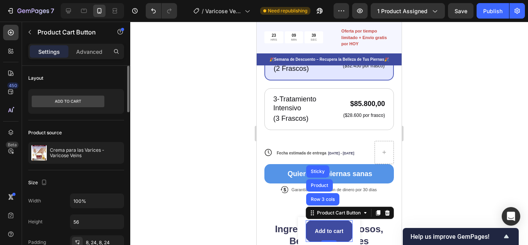
click at [101, 77] on div "Layout" at bounding box center [76, 78] width 96 height 12
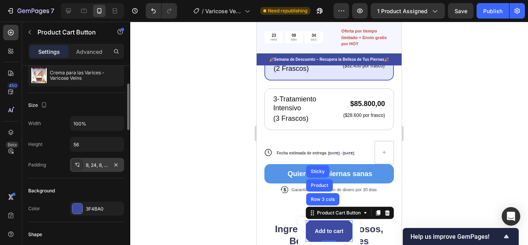
click at [96, 165] on div "8, 24, 8, 24" at bounding box center [97, 165] width 22 height 7
click at [96, 51] on p "Advanced" at bounding box center [89, 52] width 26 height 8
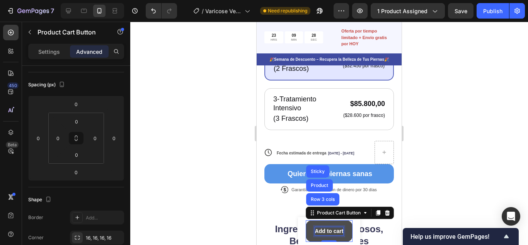
click at [329, 231] on div "Add to cart" at bounding box center [329, 231] width 29 height 8
click at [329, 231] on p "Add to cart" at bounding box center [329, 231] width 29 height 8
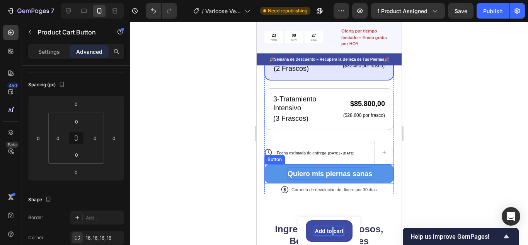
click at [327, 177] on strong "Quiero mis piernas sanas" at bounding box center [330, 174] width 85 height 8
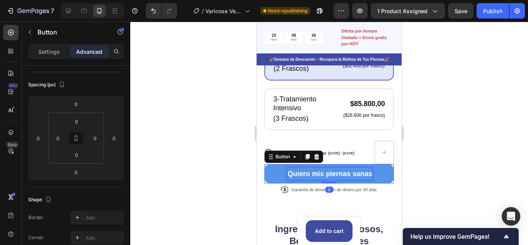
scroll to position [0, 0]
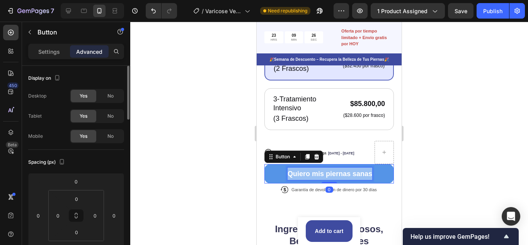
click at [327, 177] on strong "Quiero mis piernas sanas" at bounding box center [330, 174] width 85 height 8
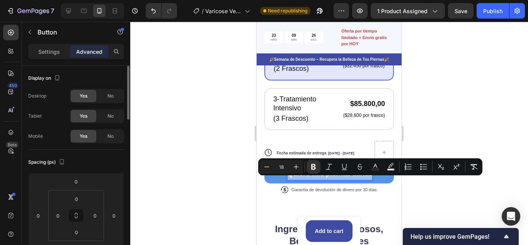
copy strong "Quiero mis piernas sanas"
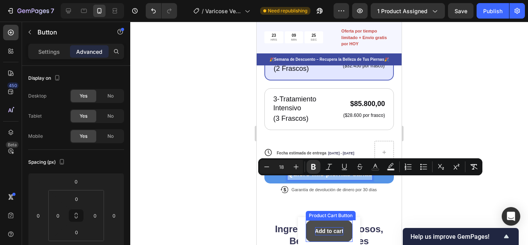
click at [322, 230] on p "Add to cart" at bounding box center [329, 231] width 29 height 8
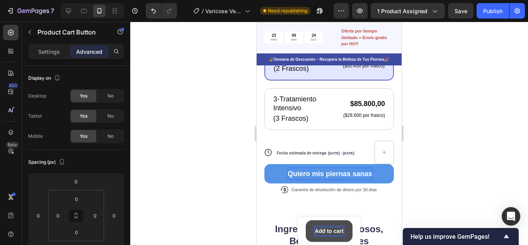
click at [322, 229] on p "Add to cart" at bounding box center [329, 231] width 29 height 8
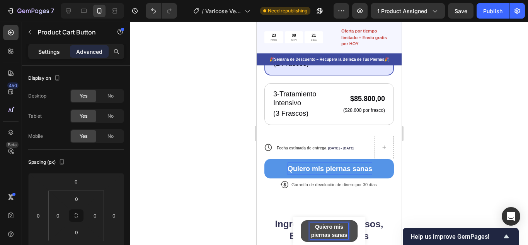
click at [56, 49] on p "Settings" at bounding box center [49, 52] width 22 height 8
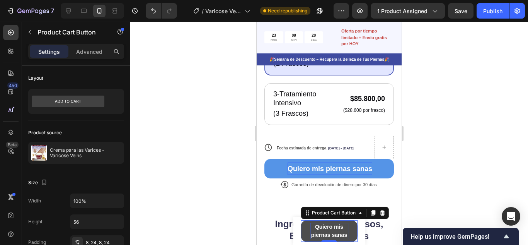
drag, startPoint x: 87, startPoint y: 52, endPoint x: 107, endPoint y: 61, distance: 22.8
click at [87, 52] on p "Advanced" at bounding box center [89, 52] width 26 height 8
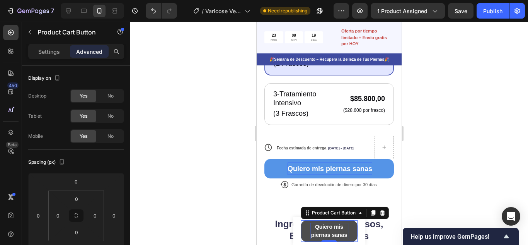
click at [303, 231] on button "Quiero mis piernas sanas" at bounding box center [329, 231] width 57 height 22
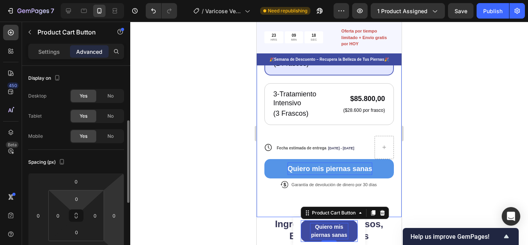
scroll to position [39, 0]
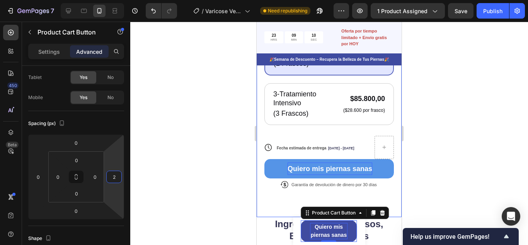
type input "0"
click at [117, 0] on html "7 Version history / [MEDICAL_DATA] Need republishing Preview 1 product assigned…" at bounding box center [264, 0] width 528 height 0
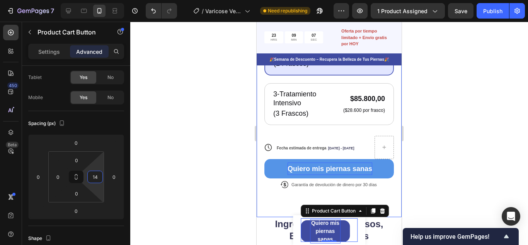
type input "0"
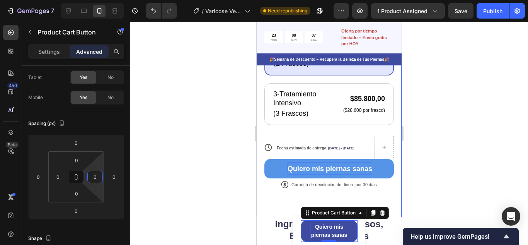
drag, startPoint x: 99, startPoint y: 162, endPoint x: 99, endPoint y: 167, distance: 5.0
click at [99, 0] on html "7 Version history / [MEDICAL_DATA] Need republishing Preview 1 product assigned…" at bounding box center [264, 0] width 528 height 0
click at [329, 212] on div "Product Cart Button" at bounding box center [333, 212] width 47 height 7
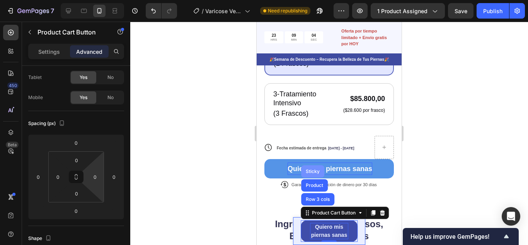
click at [312, 170] on div "Sticky" at bounding box center [312, 171] width 17 height 5
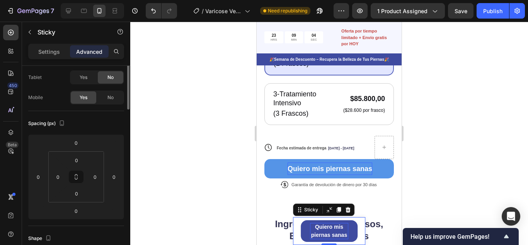
scroll to position [0, 0]
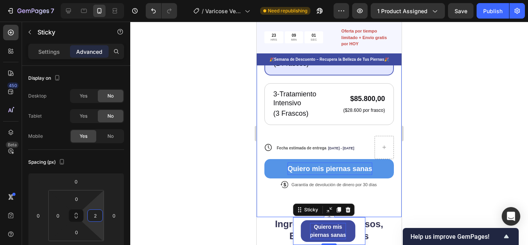
type input "0"
drag, startPoint x: 99, startPoint y: 203, endPoint x: 100, endPoint y: 212, distance: 9.7
click at [100, 0] on html "7 Version history / [MEDICAL_DATA] Need republishing Preview 1 product assigned…" at bounding box center [264, 0] width 528 height 0
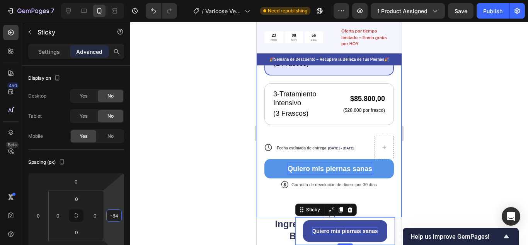
type input "-86"
drag, startPoint x: 118, startPoint y: 202, endPoint x: 115, endPoint y: 219, distance: 17.0
click at [115, 0] on html "7 Version history / [MEDICAL_DATA] Need republishing Preview 1 product assigned…" at bounding box center [264, 0] width 528 height 0
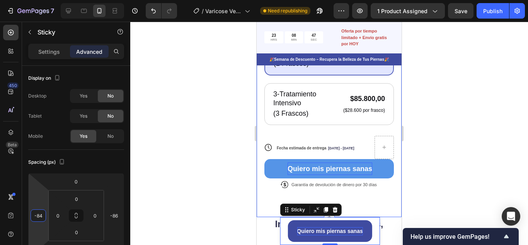
type input "-86"
drag, startPoint x: 42, startPoint y: 203, endPoint x: 44, endPoint y: 219, distance: 16.7
click at [44, 0] on html "7 Version history / [MEDICAL_DATA] Need republishing Preview 1 product assigned…" at bounding box center [264, 0] width 528 height 0
click at [452, 172] on div at bounding box center [329, 133] width 398 height 223
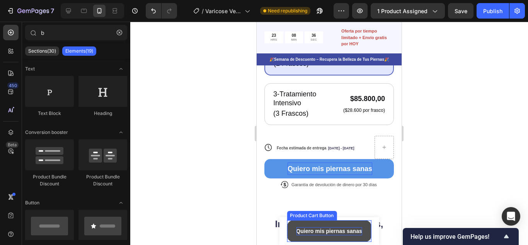
click at [358, 225] on button "Quiero mis piernas sanas" at bounding box center [329, 231] width 84 height 22
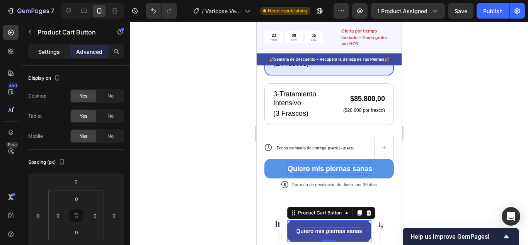
click at [53, 52] on p "Settings" at bounding box center [49, 52] width 22 height 8
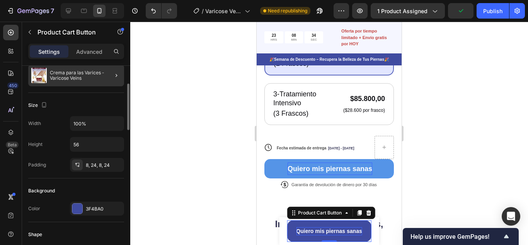
scroll to position [116, 0]
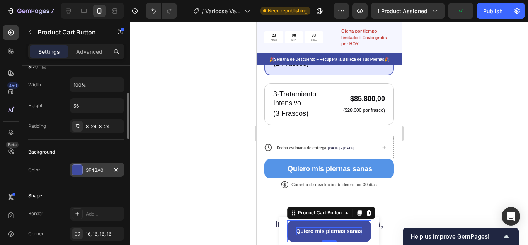
click at [77, 169] on div at bounding box center [77, 170] width 10 height 10
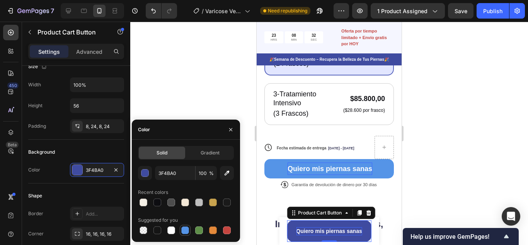
click at [186, 232] on div at bounding box center [185, 230] width 8 height 8
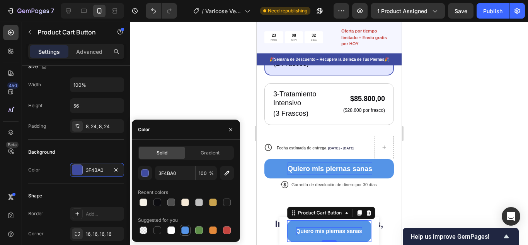
type input "5594E7"
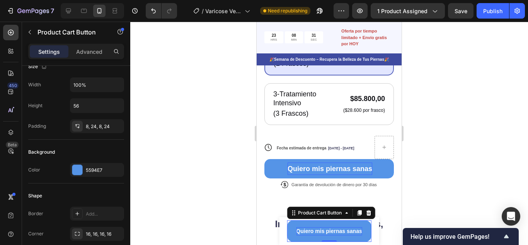
click at [452, 154] on div at bounding box center [329, 133] width 398 height 223
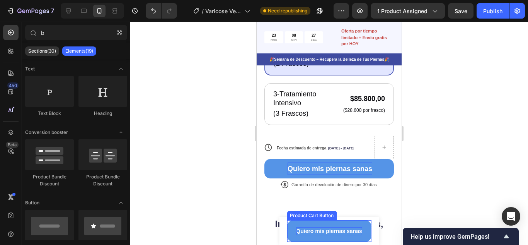
click at [310, 231] on strong "Quiero mis piernas sanas" at bounding box center [329, 231] width 66 height 6
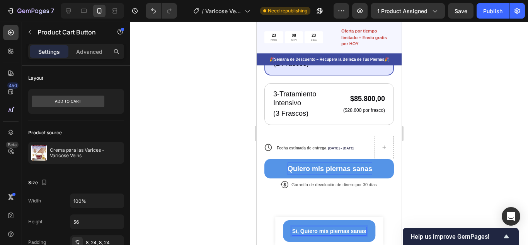
click at [283, 220] on button "Si, Quiero mis piernas sanas" at bounding box center [329, 231] width 92 height 22
click at [302, 172] on strong "Quiero mis piernas sanas" at bounding box center [330, 169] width 85 height 8
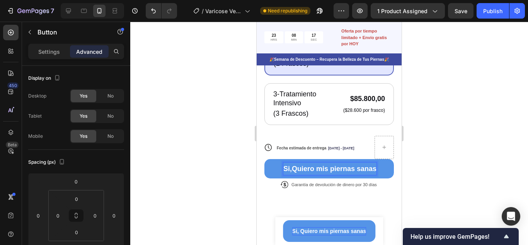
click at [264, 159] on button "Si,Quiero mis piernas sanas" at bounding box center [329, 168] width 130 height 19
click at [451, 167] on div at bounding box center [329, 133] width 398 height 223
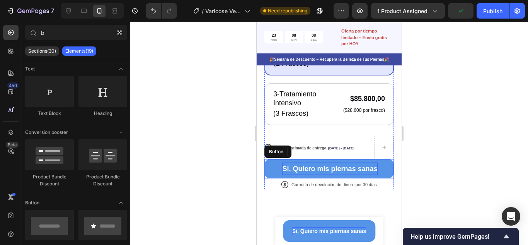
click at [346, 172] on strong "Si, Quiero mis piernas sanas" at bounding box center [329, 169] width 95 height 8
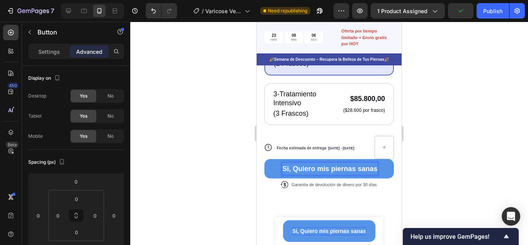
click at [374, 172] on strong "Si, Quiero mis piernas sanas" at bounding box center [329, 169] width 95 height 8
click at [264, 159] on button "Si, Quiero mis piernas sanas" at bounding box center [329, 168] width 130 height 19
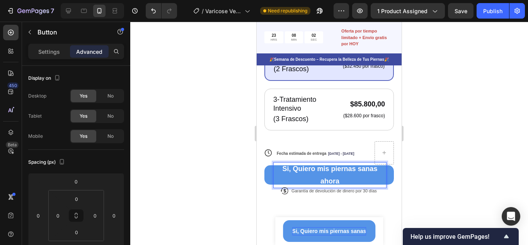
click at [439, 179] on div at bounding box center [329, 133] width 398 height 223
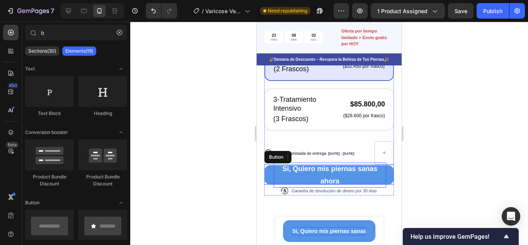
click at [345, 179] on strong "Si, Quiero mis piernas sanas ahora" at bounding box center [329, 175] width 95 height 20
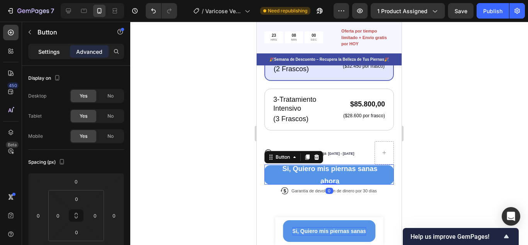
click at [54, 49] on p "Settings" at bounding box center [49, 52] width 22 height 8
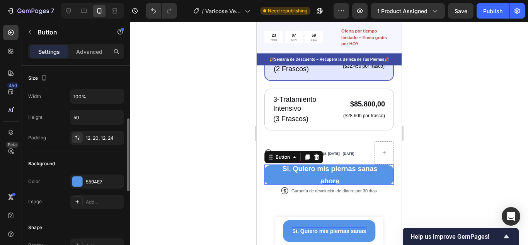
scroll to position [193, 0]
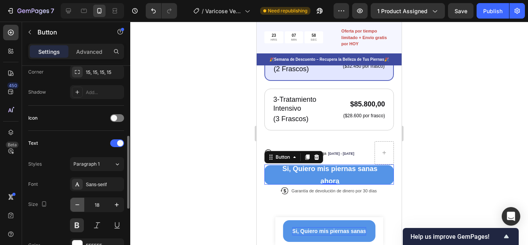
click at [78, 204] on icon "button" at bounding box center [77, 205] width 8 height 8
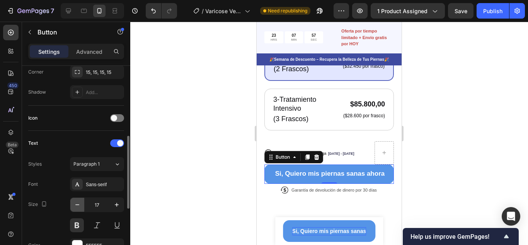
click at [78, 204] on icon "button" at bounding box center [77, 205] width 8 height 8
type input "16"
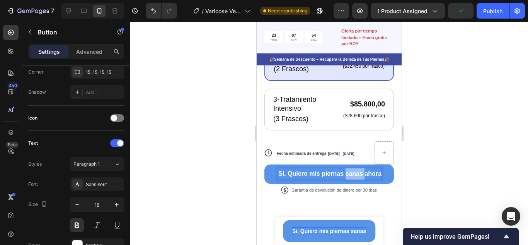
click at [355, 177] on strong "Si, Quiero mis piernas sanas ahora" at bounding box center [329, 173] width 103 height 7
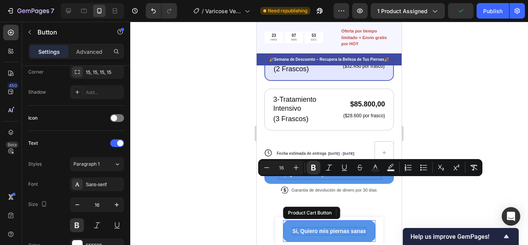
click at [332, 231] on strong "Si, Quiero mis piernas sanas" at bounding box center [329, 231] width 74 height 6
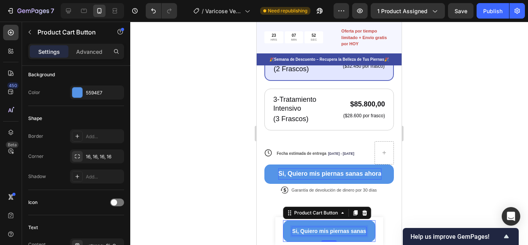
scroll to position [0, 0]
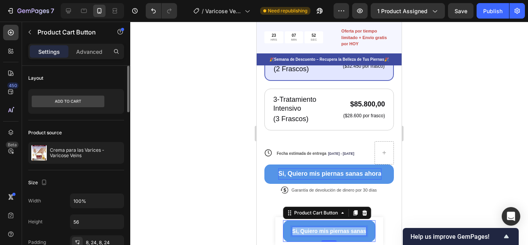
click at [332, 231] on strong "Si, Quiero mis piernas sanas" at bounding box center [329, 231] width 74 height 6
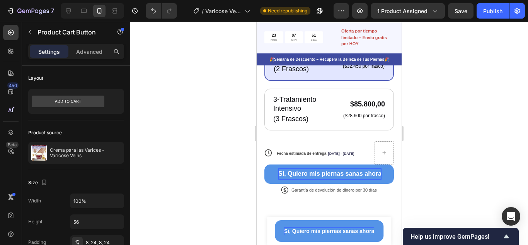
click at [443, 186] on div at bounding box center [329, 133] width 398 height 223
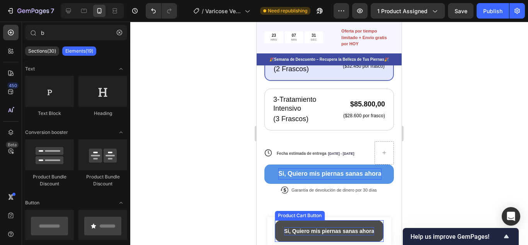
click at [325, 224] on button "Si, Quiero mis piernas sanas ahora" at bounding box center [329, 231] width 109 height 22
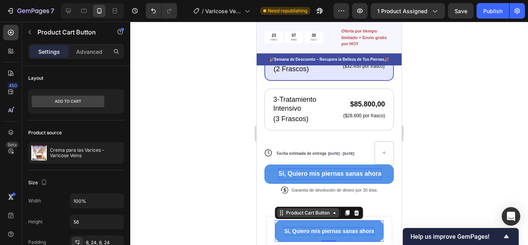
click at [304, 213] on div "Product Cart Button" at bounding box center [308, 212] width 47 height 7
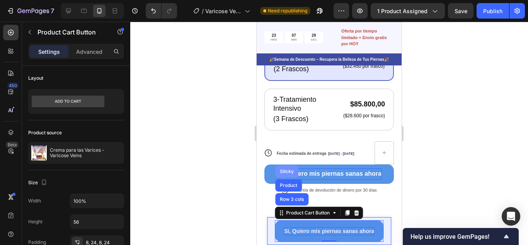
click at [286, 169] on div "Sticky" at bounding box center [286, 171] width 17 height 5
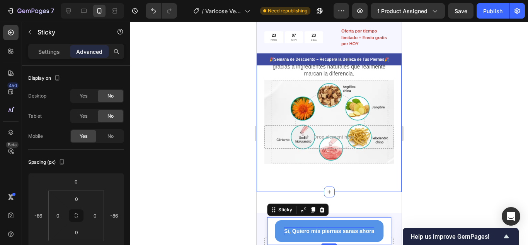
scroll to position [426, 0]
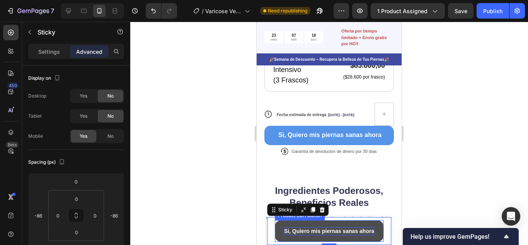
click at [360, 223] on button "Si, Quiero mis piernas sanas ahora" at bounding box center [329, 231] width 109 height 22
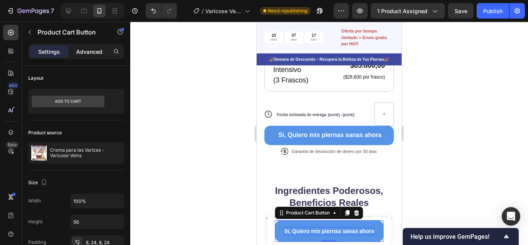
click at [92, 46] on div "Advanced" at bounding box center [89, 51] width 39 height 12
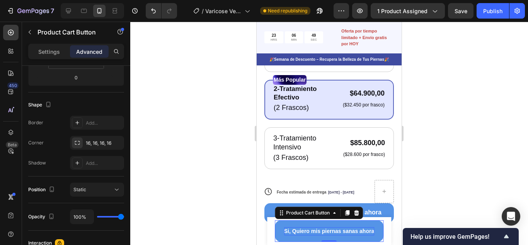
scroll to position [388, 0]
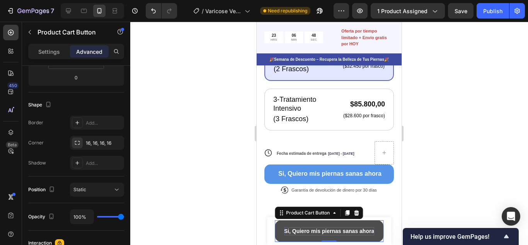
click at [309, 222] on button "Si, Quiero mis piernas sanas ahora" at bounding box center [329, 231] width 109 height 22
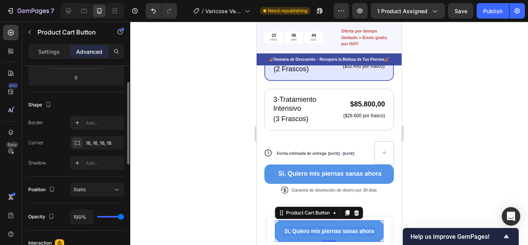
scroll to position [56, 0]
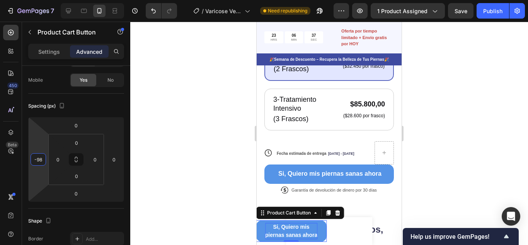
type input "-100"
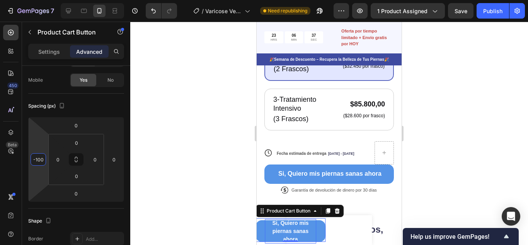
drag, startPoint x: 42, startPoint y: 139, endPoint x: 43, endPoint y: 165, distance: 25.9
click at [43, 0] on html "7 Version history / [MEDICAL_DATA] Need republishing Preview 1 product assigned…" at bounding box center [264, 0] width 528 height 0
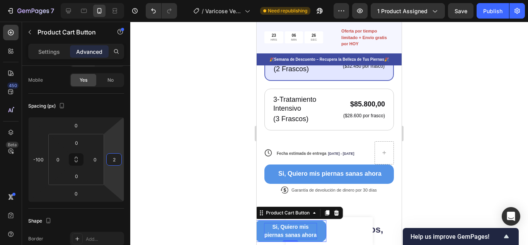
type input "0"
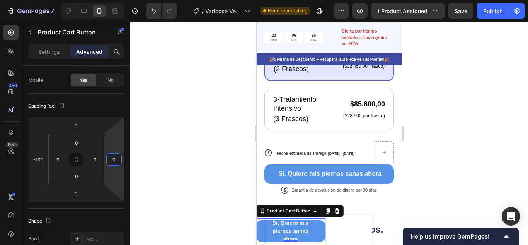
click at [119, 0] on html "7 Version history / [MEDICAL_DATA] Need republishing Preview 1 product assigned…" at bounding box center [264, 0] width 528 height 0
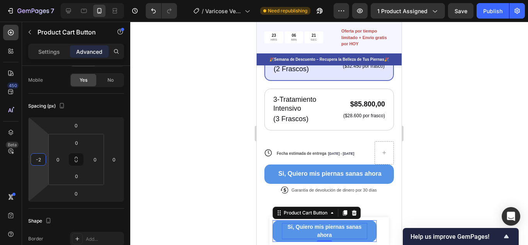
type input "0"
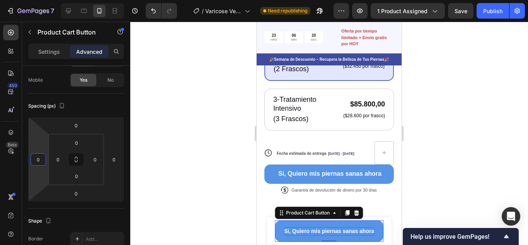
drag, startPoint x: 43, startPoint y: 142, endPoint x: 45, endPoint y: 123, distance: 19.4
click at [45, 0] on html "7 Version history / [MEDICAL_DATA] Need republishing Preview 1 product assigned…" at bounding box center [264, 0] width 528 height 0
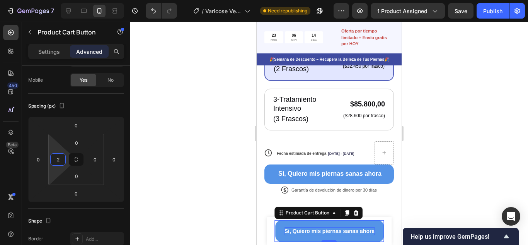
type input "0"
click at [60, 0] on html "7 Version history / [MEDICAL_DATA] Need republishing Preview 1 product assigned…" at bounding box center [264, 0] width 528 height 0
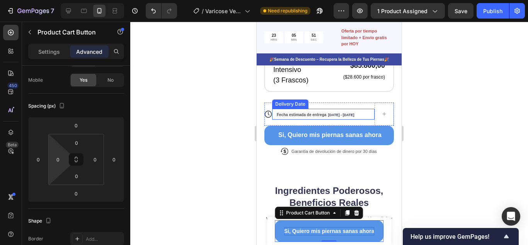
scroll to position [388, 0]
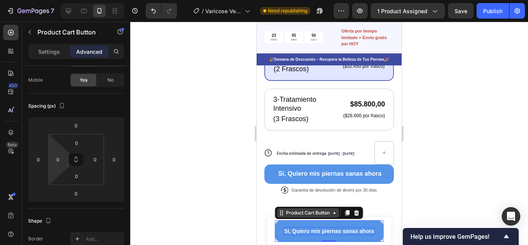
click at [310, 213] on div "Product Cart Button" at bounding box center [308, 212] width 47 height 7
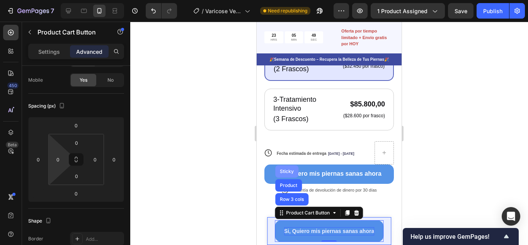
click at [286, 169] on div "Sticky" at bounding box center [286, 171] width 17 height 5
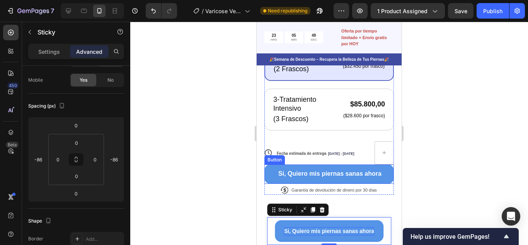
scroll to position [0, 0]
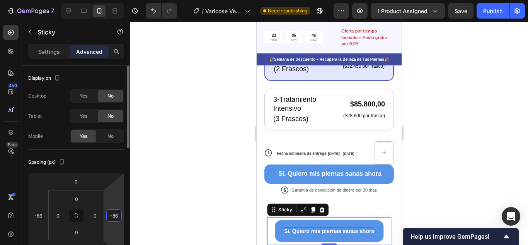
click at [115, 213] on input "-86" at bounding box center [114, 216] width 12 height 12
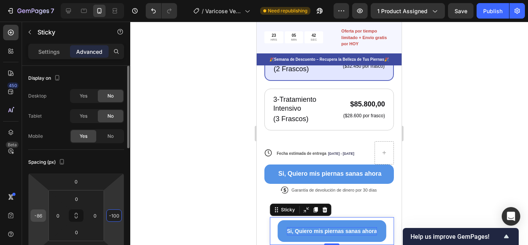
type input "-100"
click at [39, 215] on input "-86" at bounding box center [38, 216] width 12 height 12
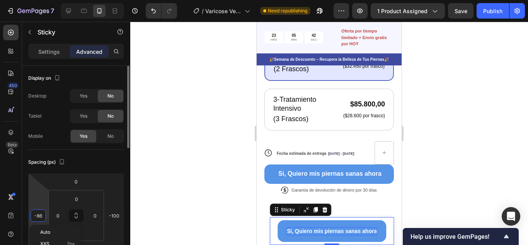
click at [39, 215] on input "-86" at bounding box center [38, 216] width 12 height 12
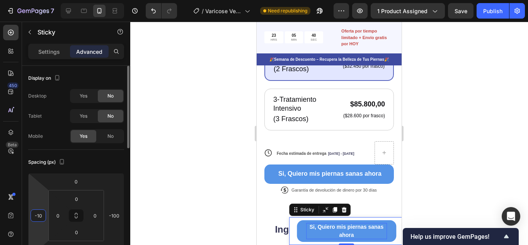
type input "-100"
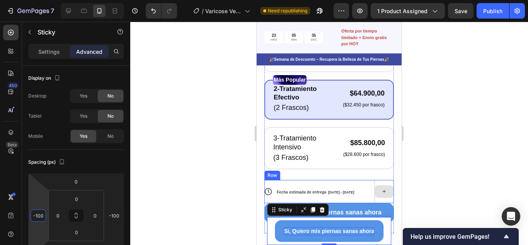
scroll to position [388, 0]
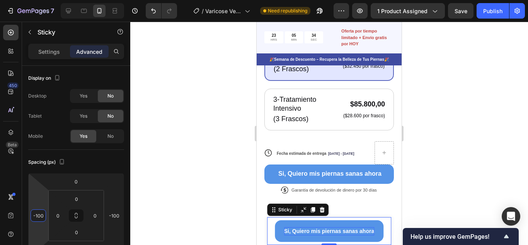
click at [456, 188] on div at bounding box center [329, 133] width 398 height 223
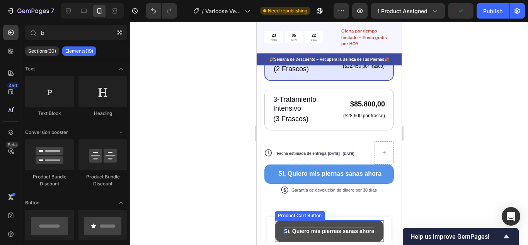
click at [302, 223] on button "Si, Quiero mis piernas sanas ahora" at bounding box center [329, 231] width 109 height 22
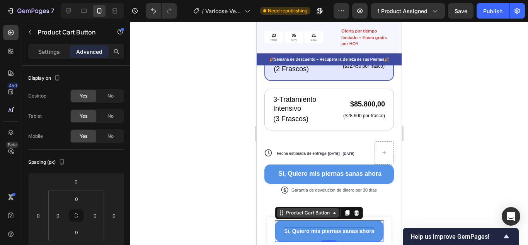
click at [305, 213] on div "Product Cart Button" at bounding box center [308, 212] width 47 height 7
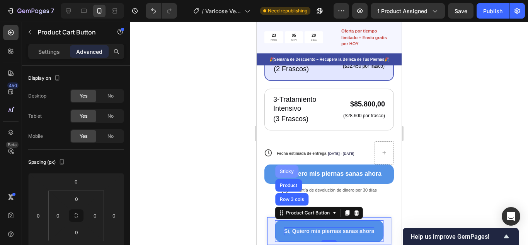
click at [288, 172] on div "Sticky" at bounding box center [286, 171] width 17 height 5
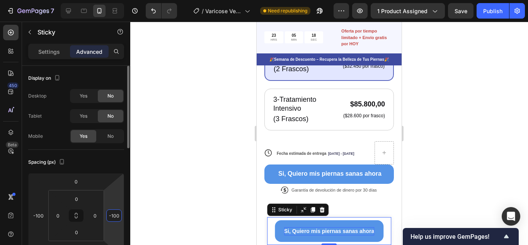
click at [118, 216] on input "-100" at bounding box center [114, 216] width 12 height 12
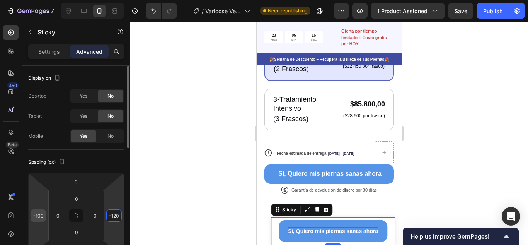
type input "-120"
click at [43, 211] on input "-100" at bounding box center [38, 216] width 12 height 12
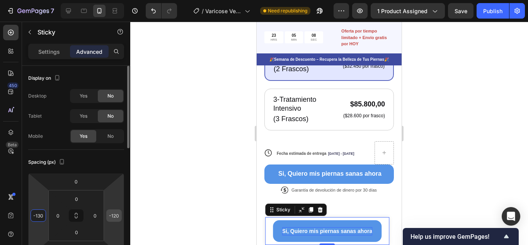
type input "-130"
click at [116, 216] on input "-120" at bounding box center [114, 216] width 12 height 12
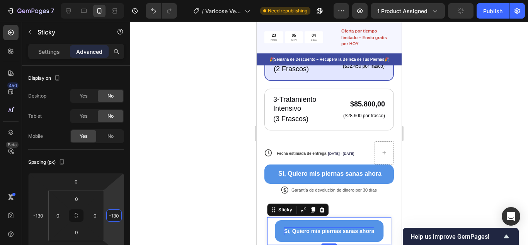
type input "-130"
click at [513, 133] on div at bounding box center [329, 133] width 398 height 223
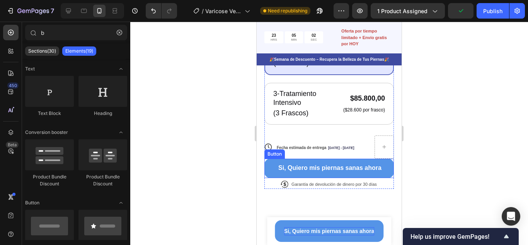
scroll to position [426, 0]
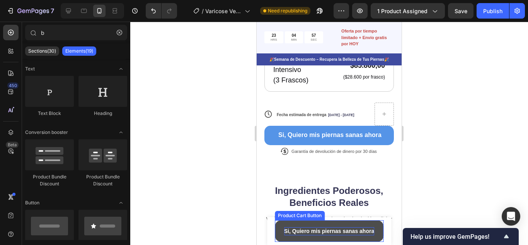
click at [353, 223] on button "Si, Quiero mis piernas sanas ahora" at bounding box center [329, 231] width 109 height 22
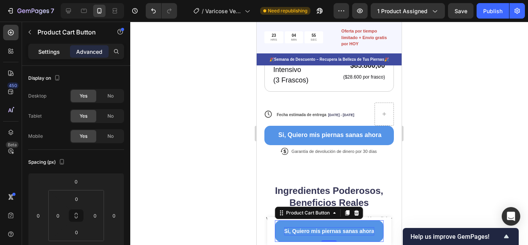
click at [53, 56] on div "Settings" at bounding box center [49, 51] width 39 height 12
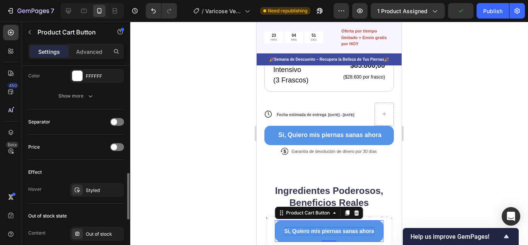
scroll to position [503, 0]
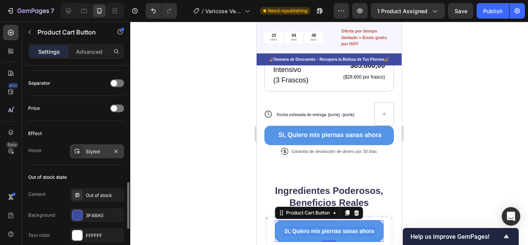
click at [97, 152] on div "Styled" at bounding box center [97, 151] width 22 height 7
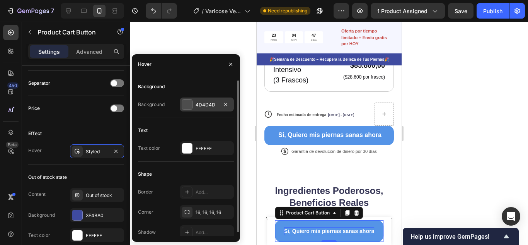
click at [189, 104] on div at bounding box center [187, 104] width 10 height 10
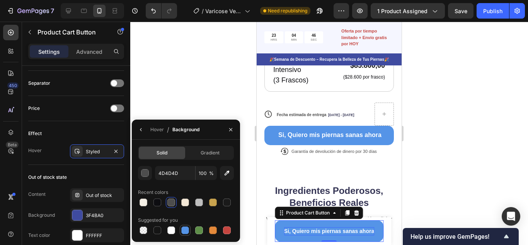
click at [186, 231] on div at bounding box center [185, 230] width 8 height 8
type input "5594E7"
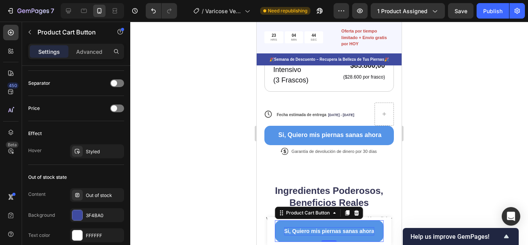
click at [197, 77] on div at bounding box center [329, 133] width 398 height 223
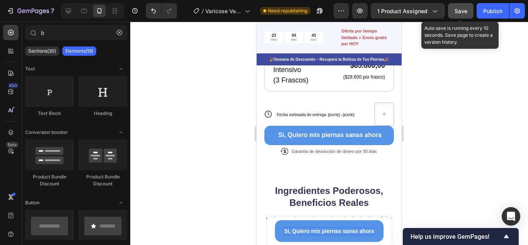
click at [460, 7] on div "Save" at bounding box center [461, 11] width 13 height 8
